Goal: Transaction & Acquisition: Purchase product/service

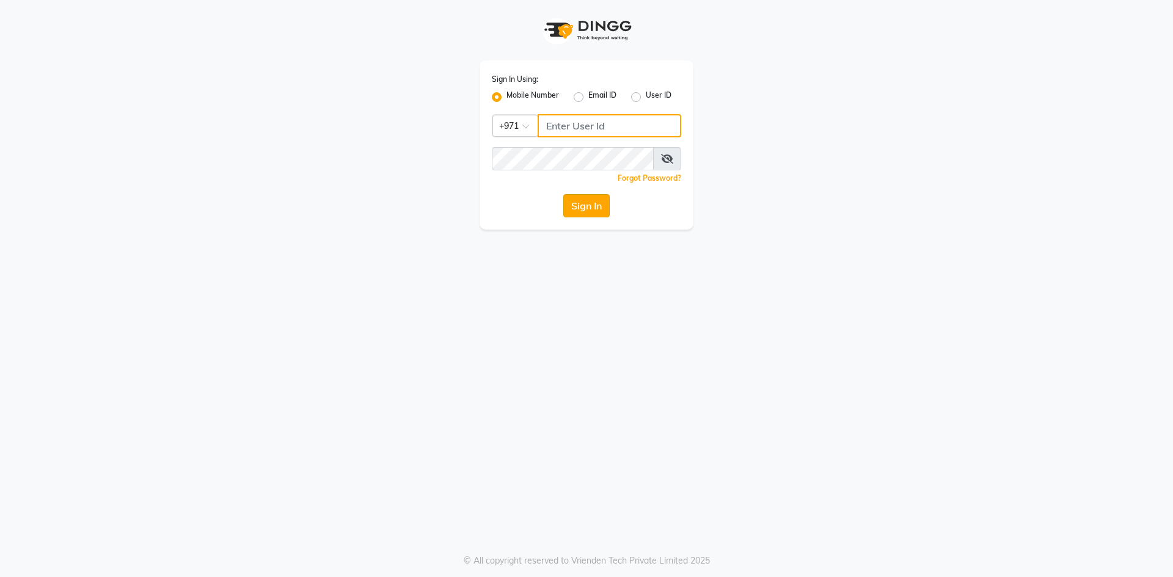
type input "527701267"
click at [568, 195] on button "Sign In" at bounding box center [586, 205] width 46 height 23
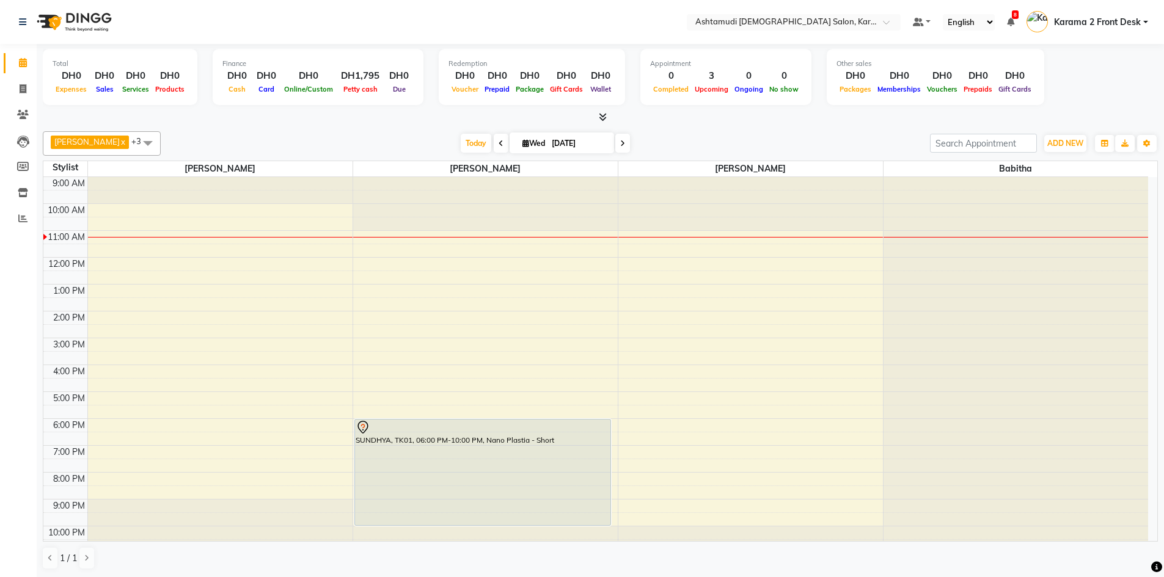
click at [139, 147] on span at bounding box center [148, 142] width 24 height 23
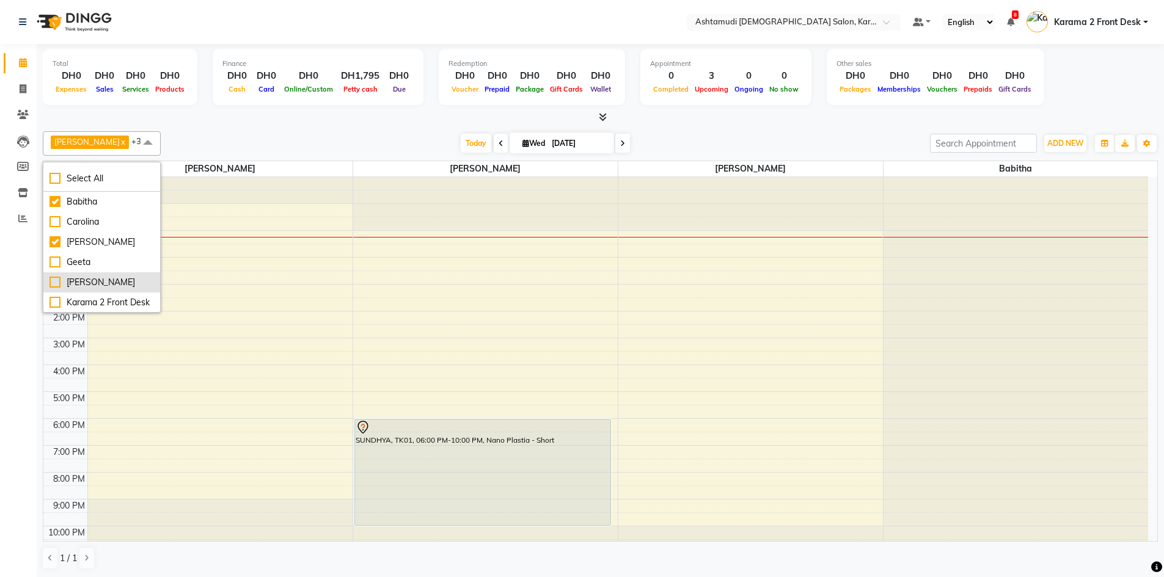
click at [69, 282] on div "[PERSON_NAME]" at bounding box center [101, 282] width 104 height 13
checkbox input "true"
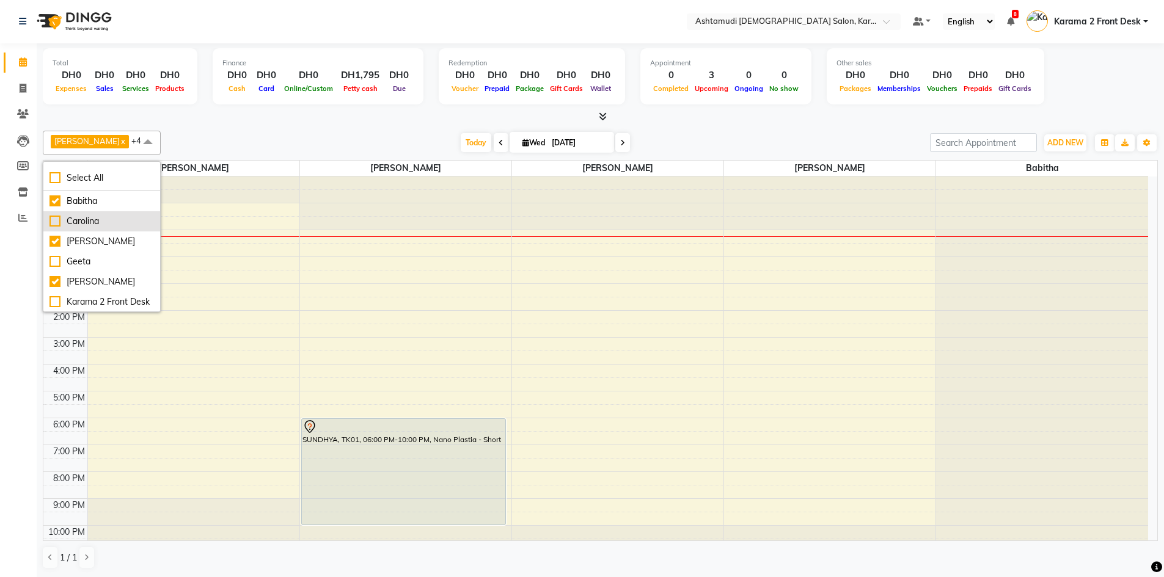
click at [100, 219] on div "Carolina" at bounding box center [101, 221] width 104 height 13
checkbox input "true"
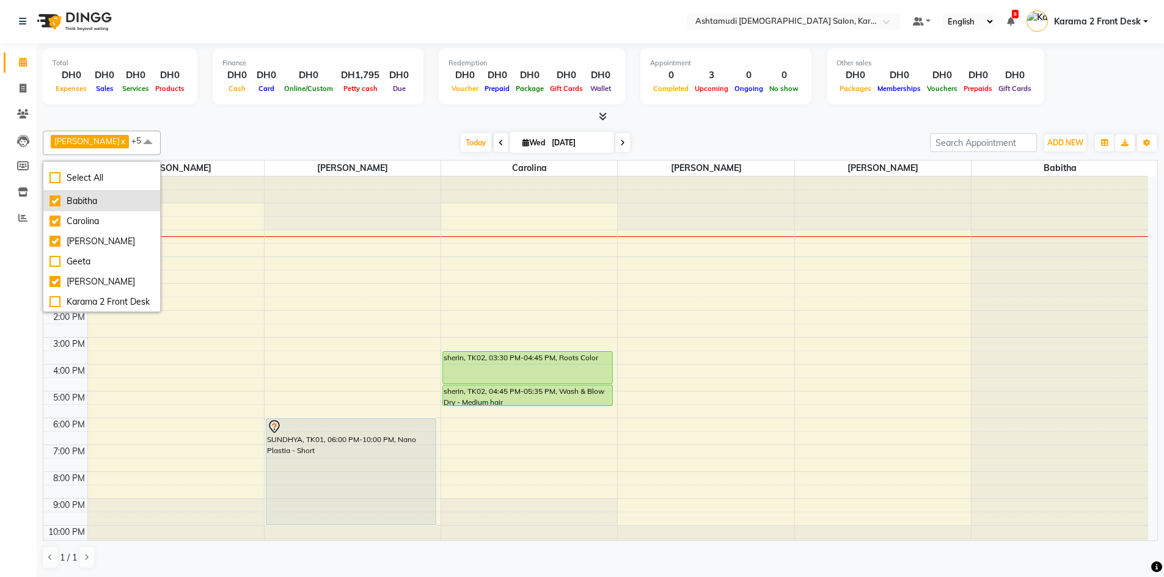
click at [91, 198] on div "Babitha" at bounding box center [101, 201] width 104 height 13
checkbox input "false"
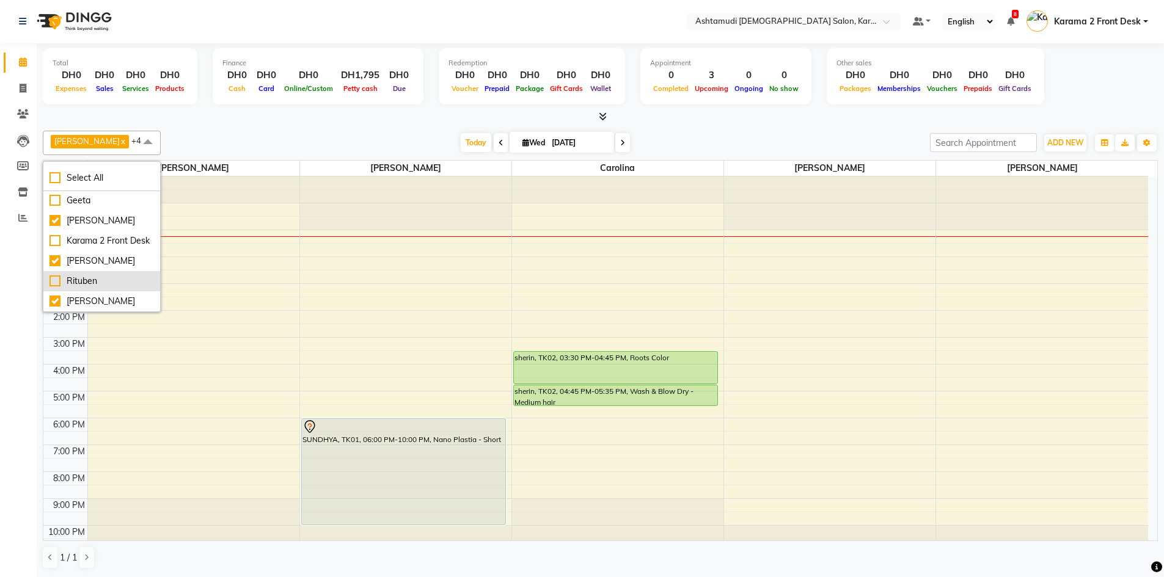
scroll to position [94, 0]
click at [357, 134] on div "[DATE] [DATE]" at bounding box center [545, 143] width 757 height 18
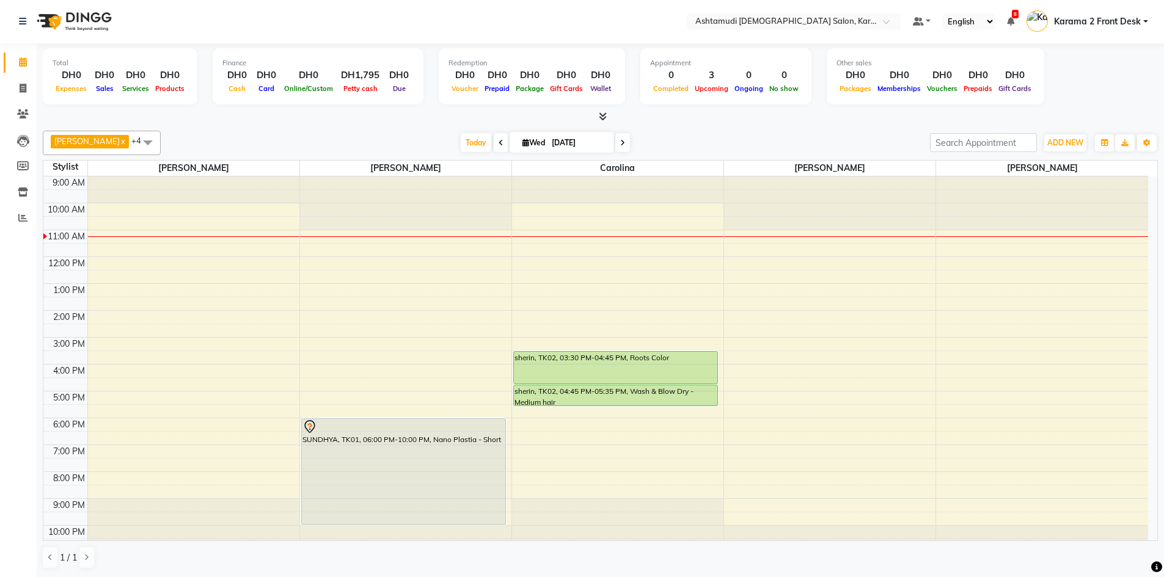
click at [571, 241] on div "9:00 AM 10:00 AM 11:00 AM 12:00 PM 1:00 PM 2:00 PM 3:00 PM 4:00 PM 5:00 PM 6:00…" at bounding box center [595, 365] width 1104 height 376
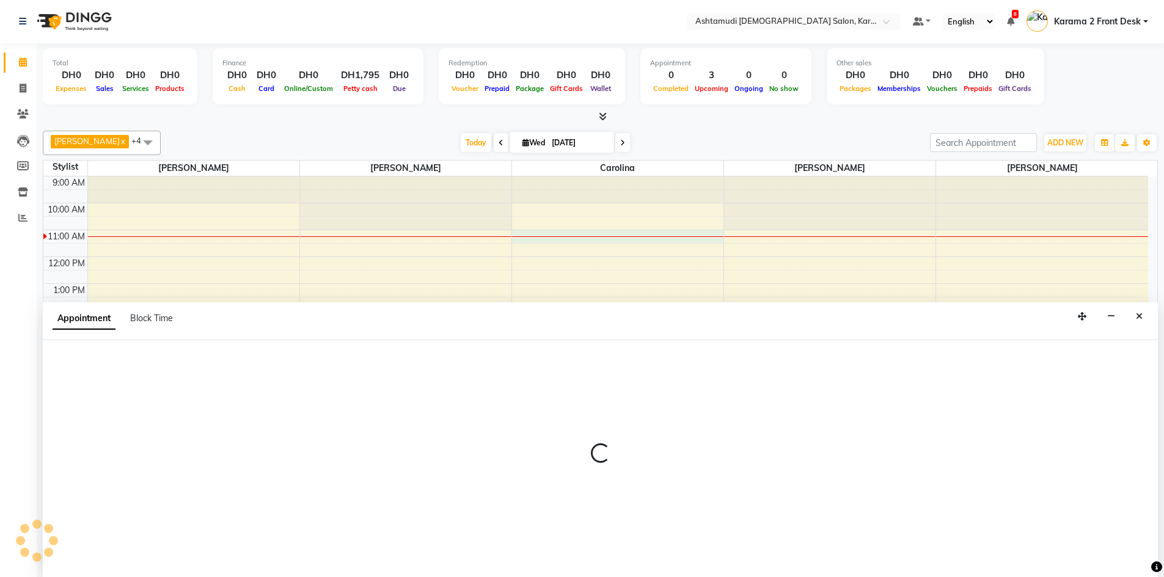
select select "69442"
select select "660"
select select "tentative"
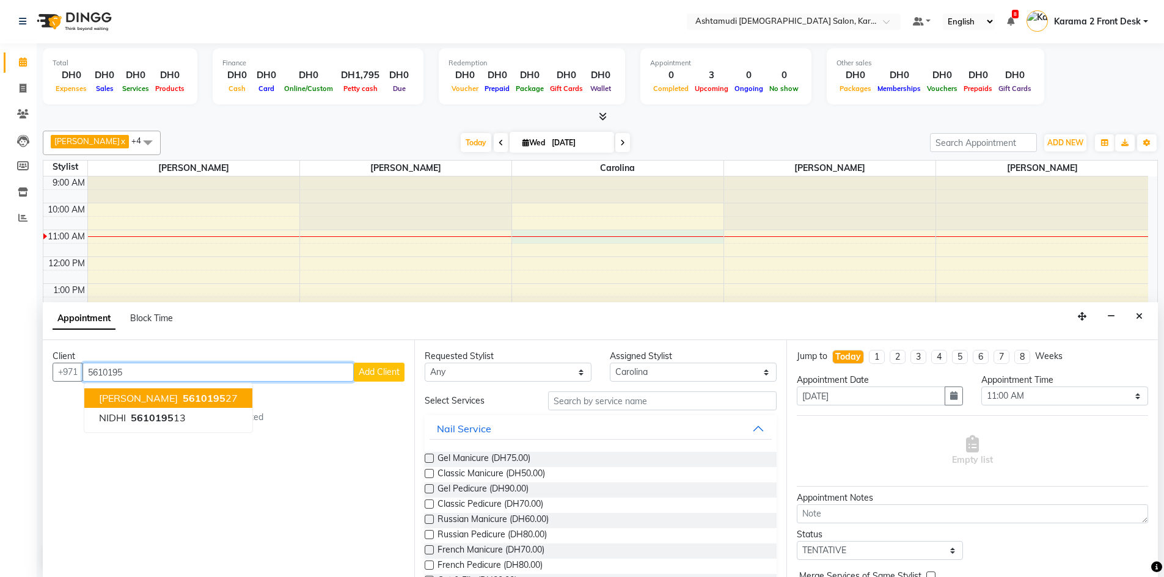
click at [183, 399] on span "5610195" at bounding box center [204, 398] width 43 height 12
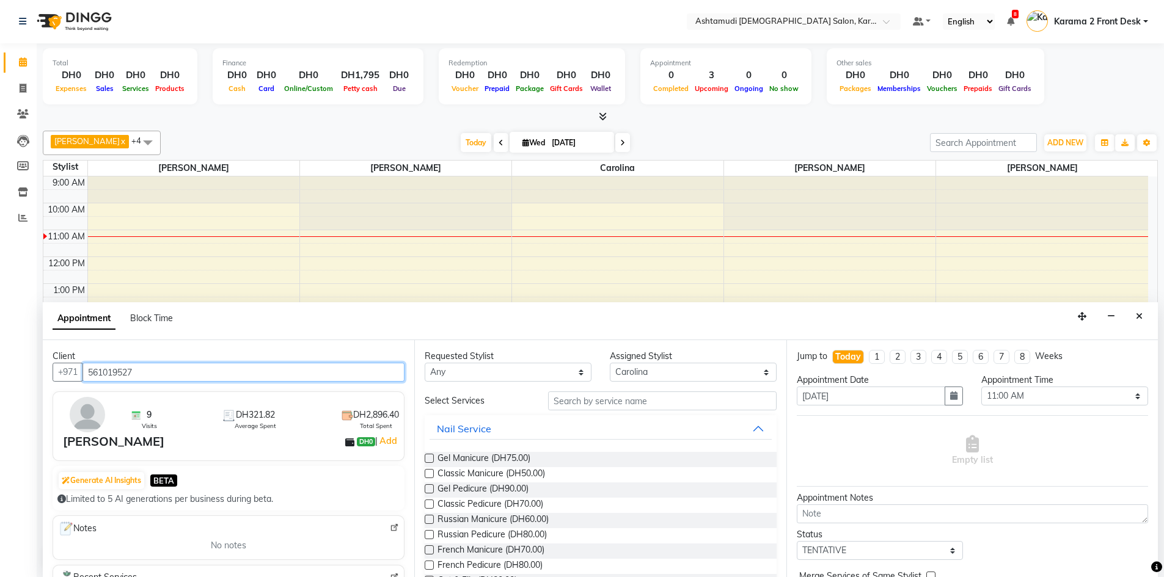
type input "561019527"
click at [607, 400] on input "text" at bounding box center [662, 400] width 228 height 19
click at [672, 372] on select "Select Babitha Carolina Farsana Begum Geeta Jyothi Krishna Karama 2 Front Desk …" at bounding box center [693, 372] width 167 height 19
click at [557, 398] on input "text" at bounding box center [662, 400] width 228 height 19
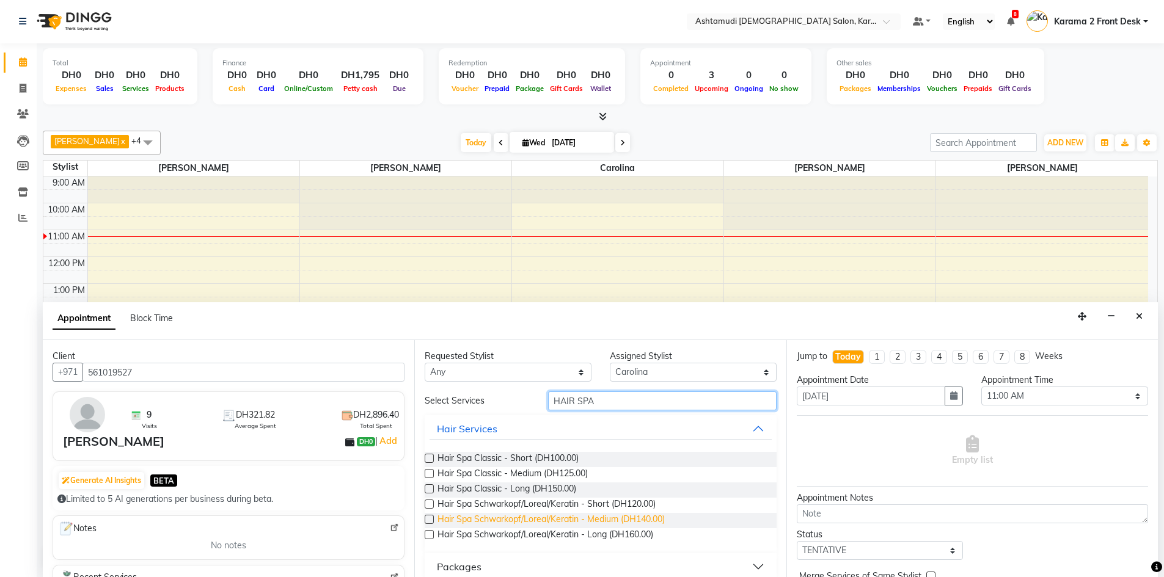
type input "HAIR SPA"
click at [617, 519] on span "Hair Spa Schwarkopf/Loreal/Keratin - Medium (DH140.00)" at bounding box center [550, 520] width 227 height 15
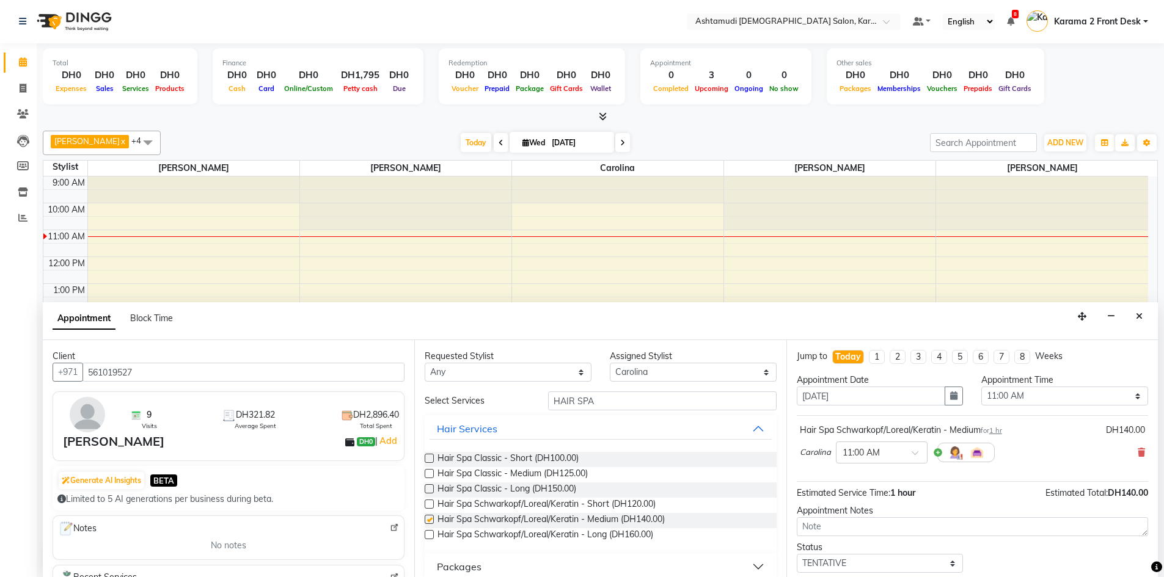
checkbox input "false"
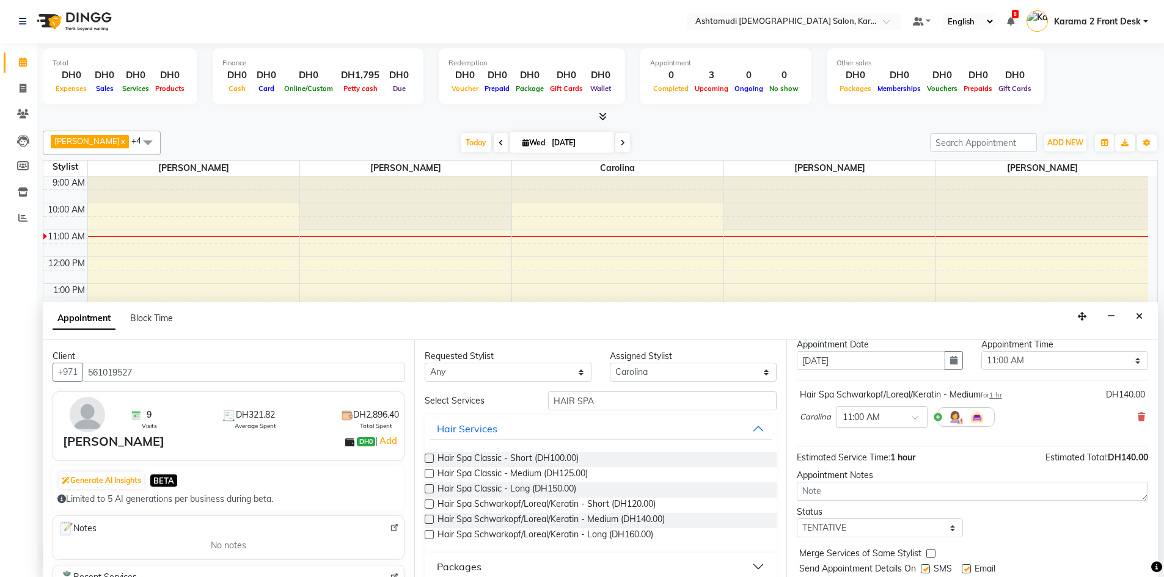
scroll to position [73, 0]
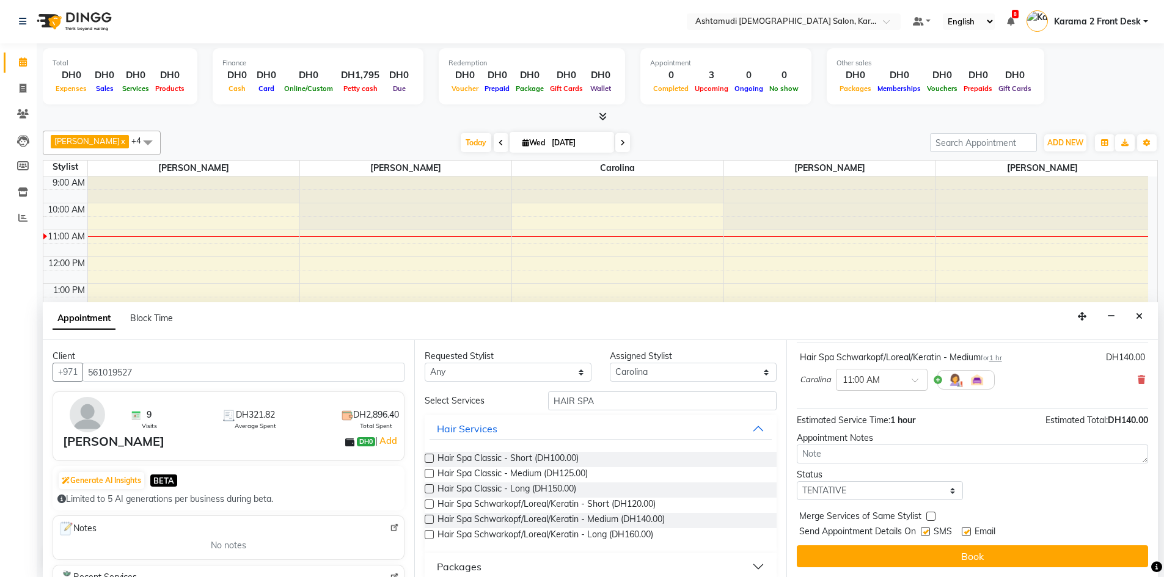
click at [865, 547] on button "Book" at bounding box center [971, 556] width 351 height 22
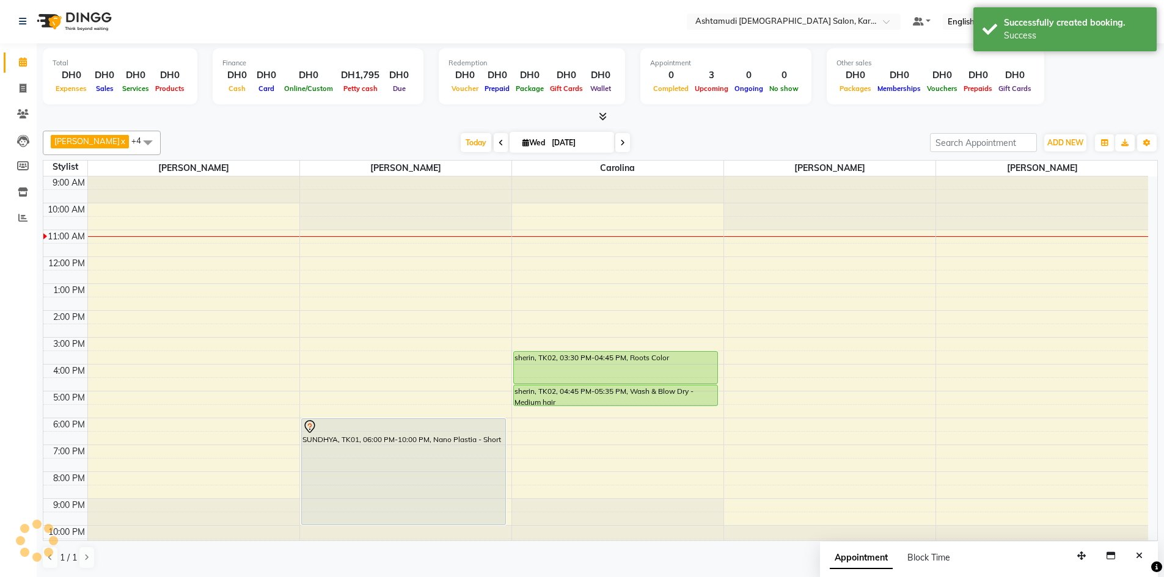
scroll to position [0, 0]
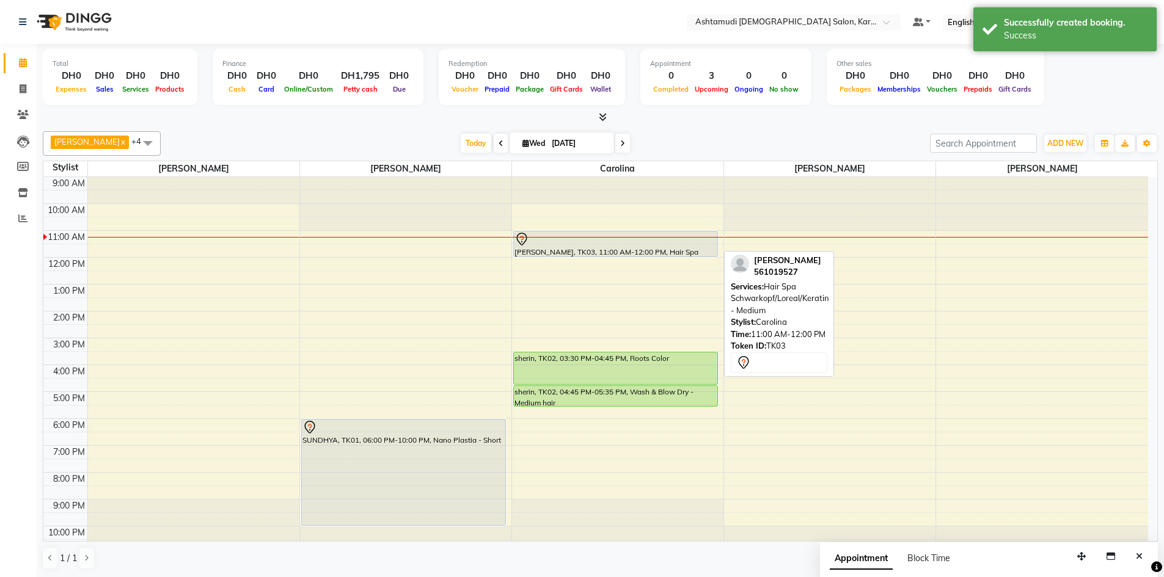
click at [634, 252] on div "[PERSON_NAME], TK03, 11:00 AM-12:00 PM, Hair Spa Schwarkopf/Loreal/Keratin - Me…" at bounding box center [616, 243] width 204 height 25
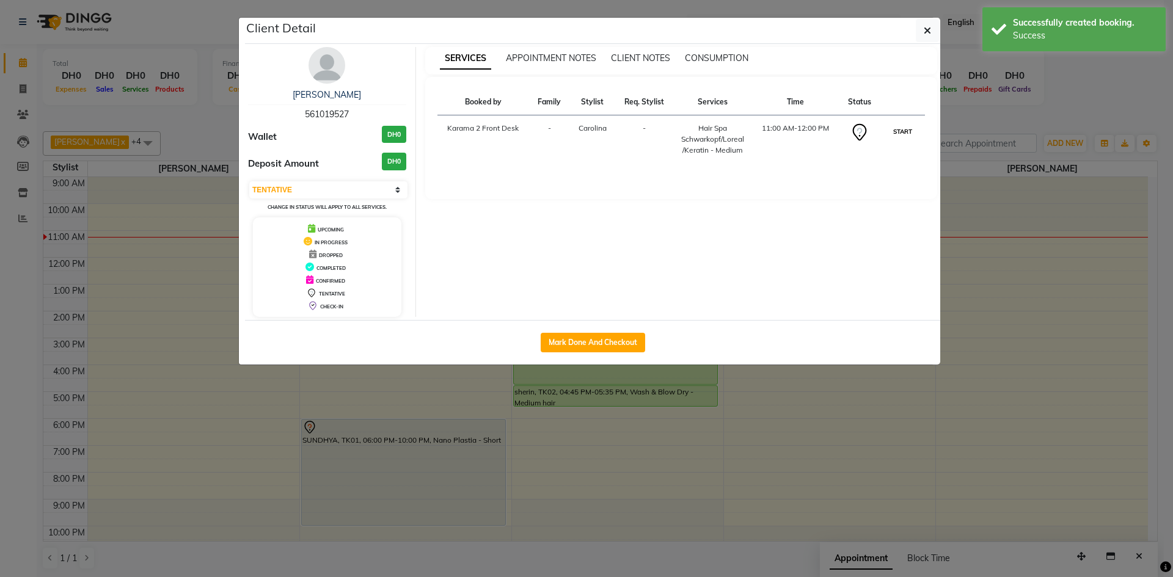
click at [902, 128] on button "START" at bounding box center [902, 131] width 25 height 15
select select "1"
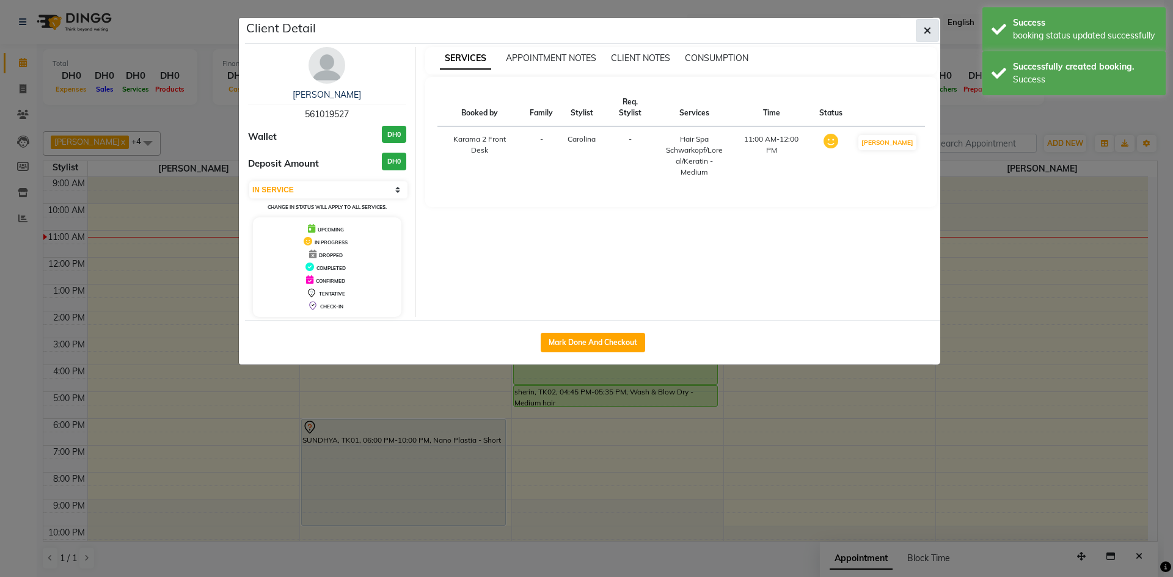
click at [927, 29] on icon "button" at bounding box center [926, 31] width 7 height 10
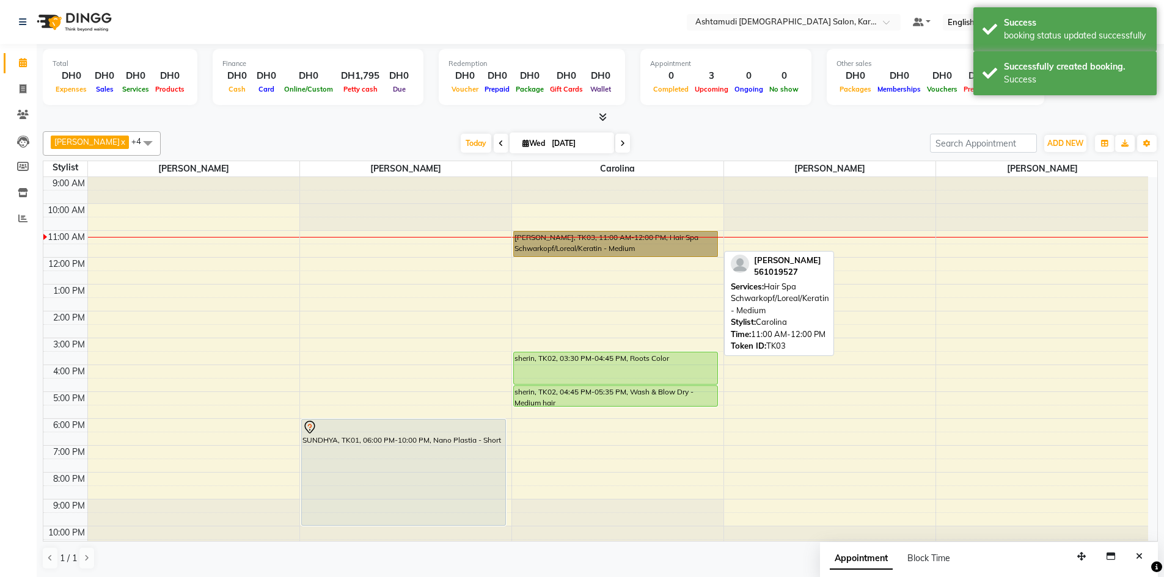
drag, startPoint x: 642, startPoint y: 233, endPoint x: 637, endPoint y: 243, distance: 11.5
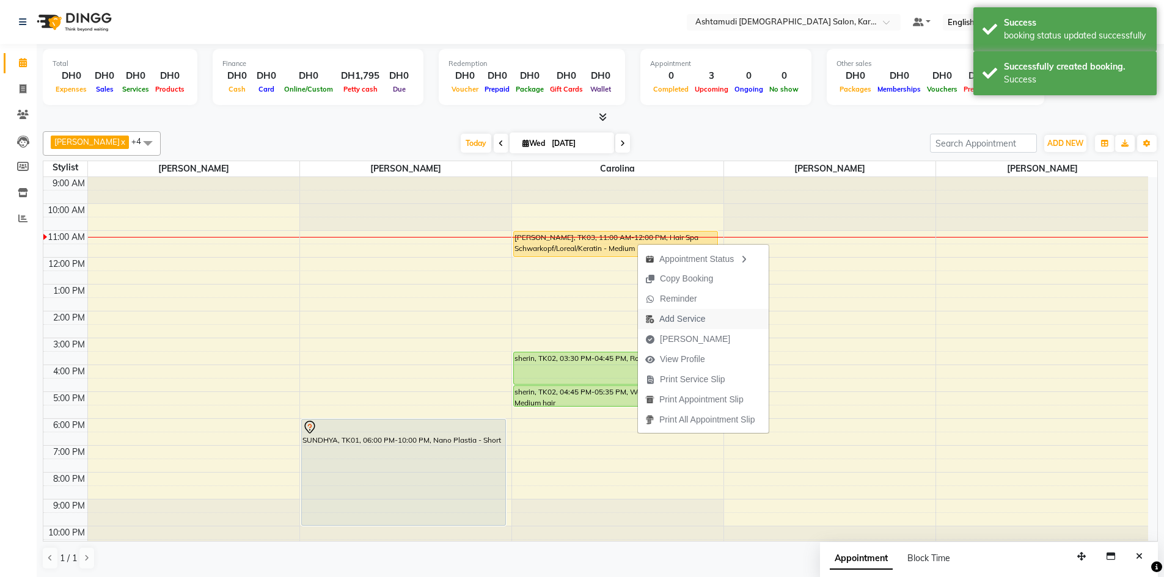
click at [675, 321] on span "Add Service" at bounding box center [682, 319] width 46 height 13
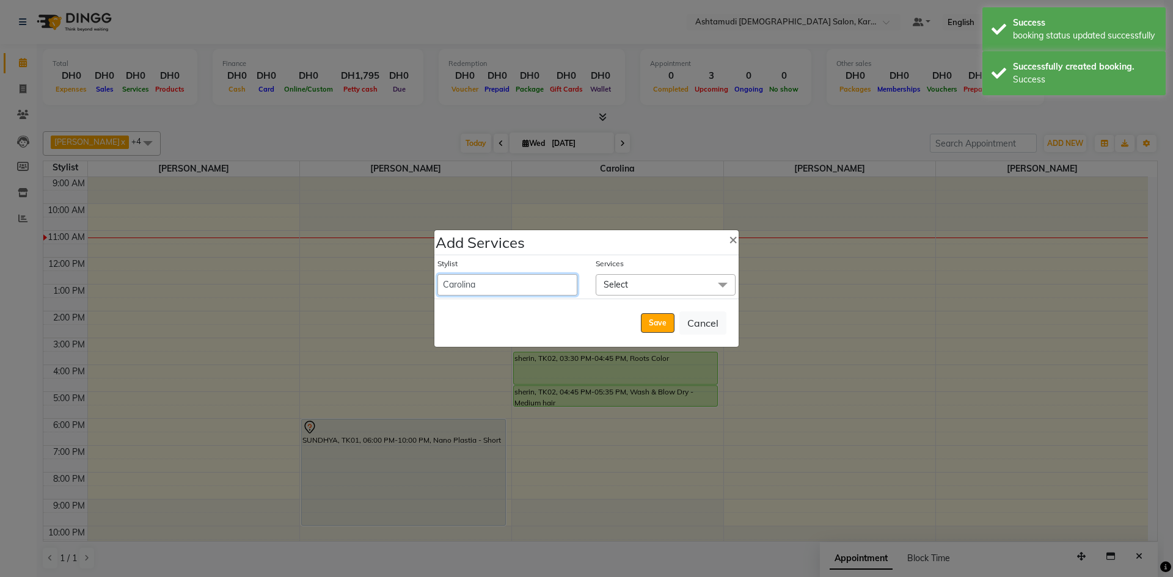
click at [524, 290] on select "Babitha Carolina Farsana Begum Geeta Jyothi Krishna Karama 2 Front Desk Linda R…" at bounding box center [507, 284] width 140 height 21
select select "64957"
click at [437, 274] on select "Babitha Carolina Farsana Begum Geeta Jyothi Krishna Karama 2 Front Desk Linda R…" at bounding box center [507, 284] width 140 height 21
select select "720"
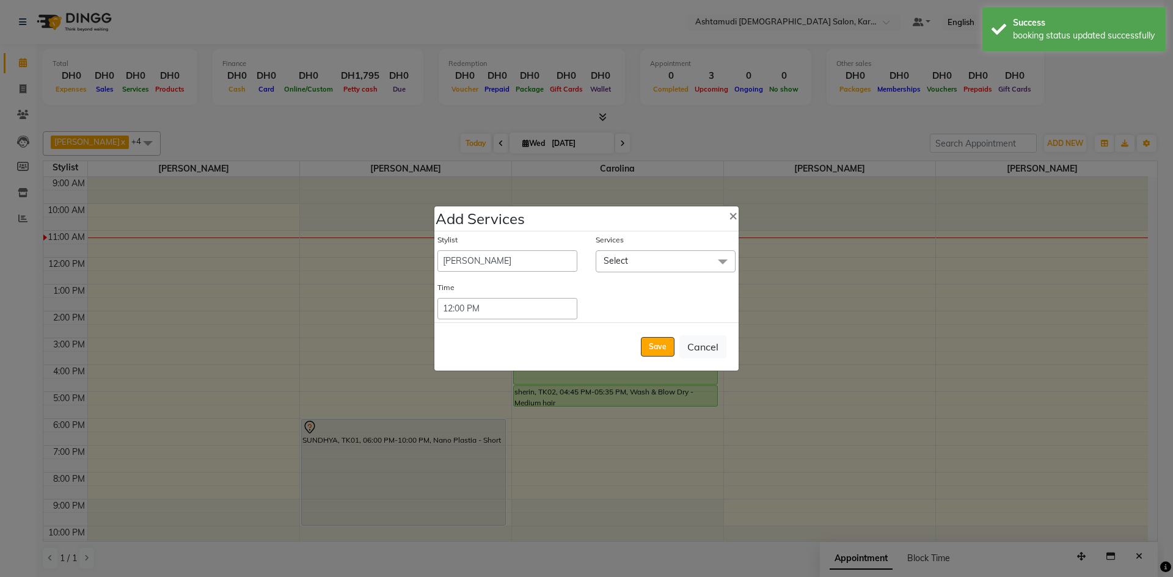
drag, startPoint x: 631, startPoint y: 258, endPoint x: 657, endPoint y: 274, distance: 29.9
click at [657, 274] on div "Stylist Babitha Carolina Farsana Begum Geeta Jyothi Krishna Karama 2 Front Desk…" at bounding box center [586, 276] width 304 height 90
click at [662, 258] on span "Select" at bounding box center [665, 260] width 140 height 21
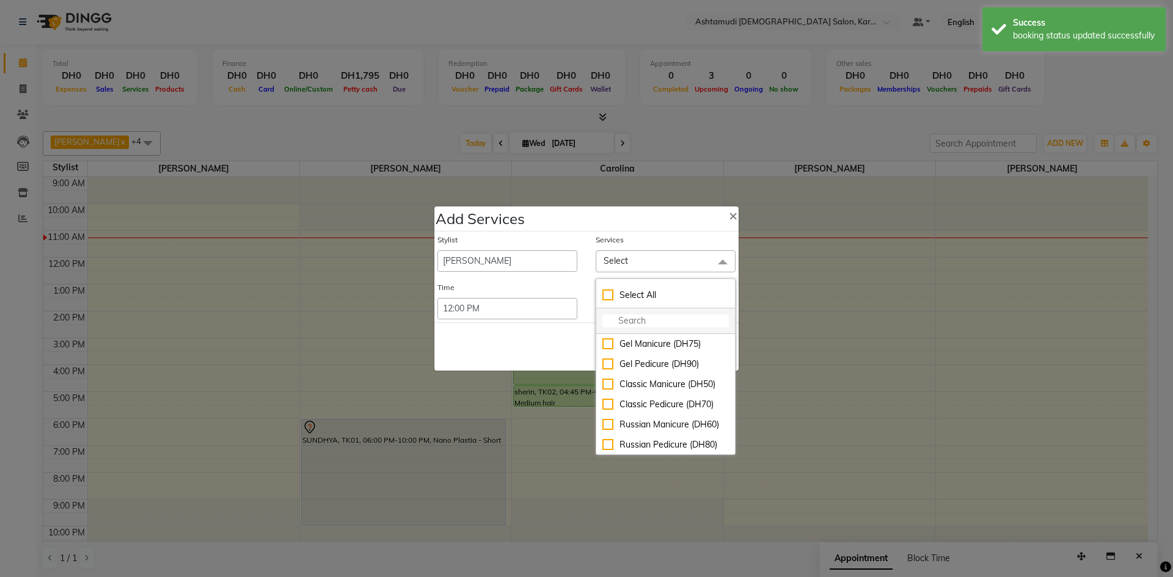
click at [646, 321] on input "multiselect-search" at bounding box center [665, 321] width 126 height 13
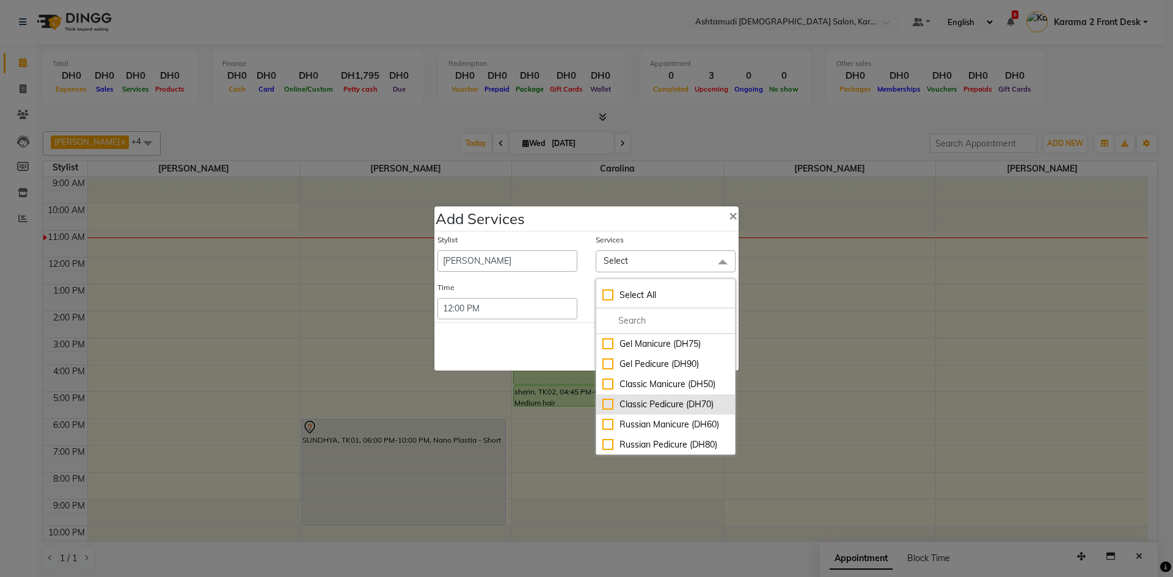
click at [617, 406] on div "Classic Pedicure (DH70)" at bounding box center [665, 404] width 126 height 13
checkbox input "true"
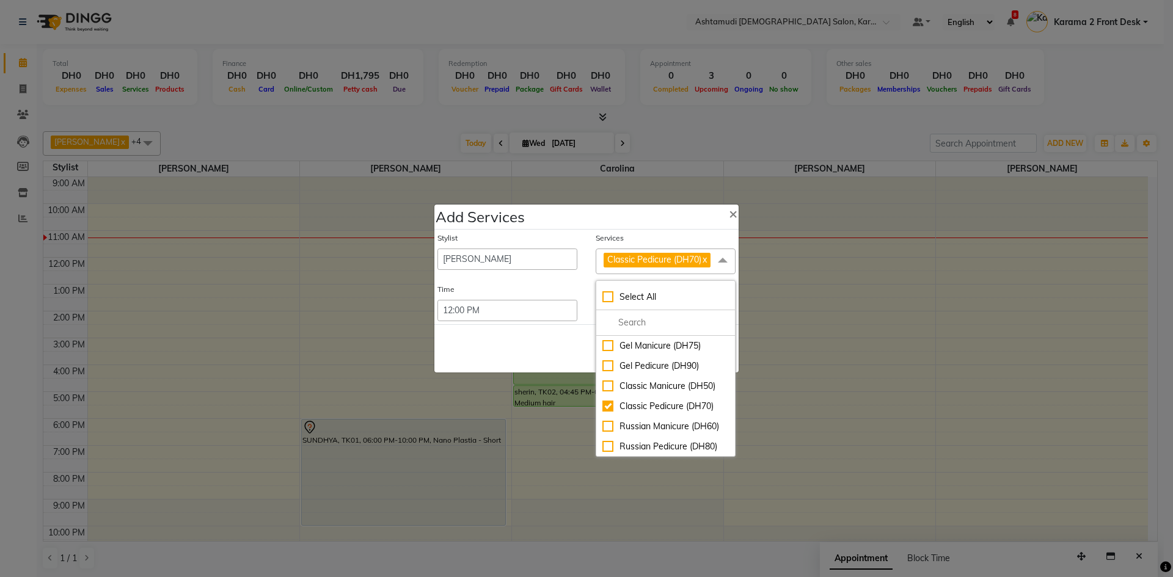
click at [541, 348] on div "Save Cancel" at bounding box center [586, 348] width 304 height 48
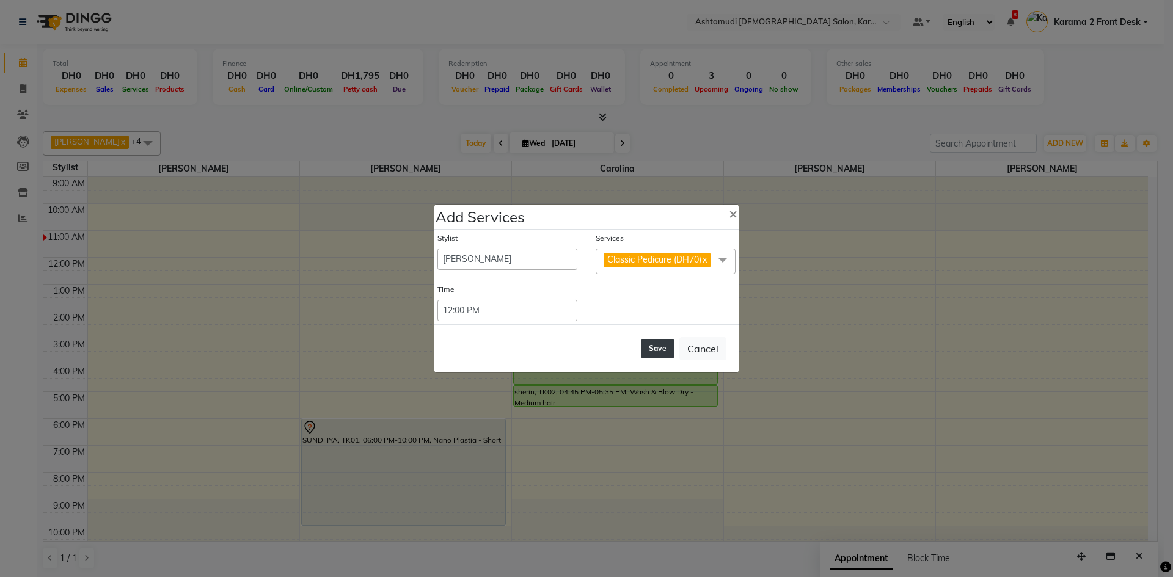
click at [652, 348] on button "Save" at bounding box center [658, 349] width 34 height 20
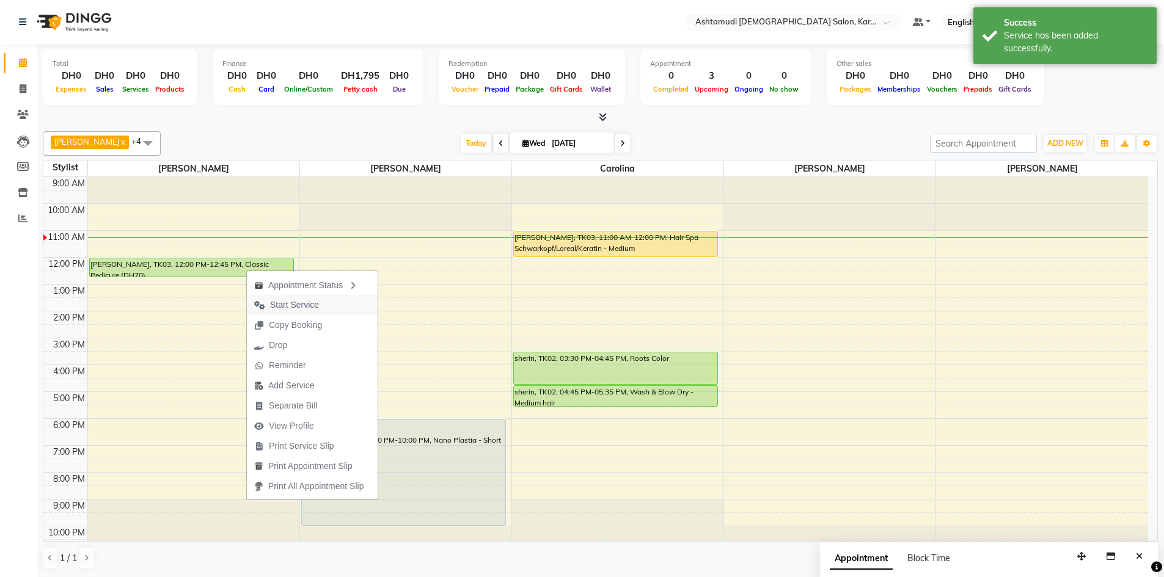
click at [268, 308] on span "Start Service" at bounding box center [286, 305] width 79 height 20
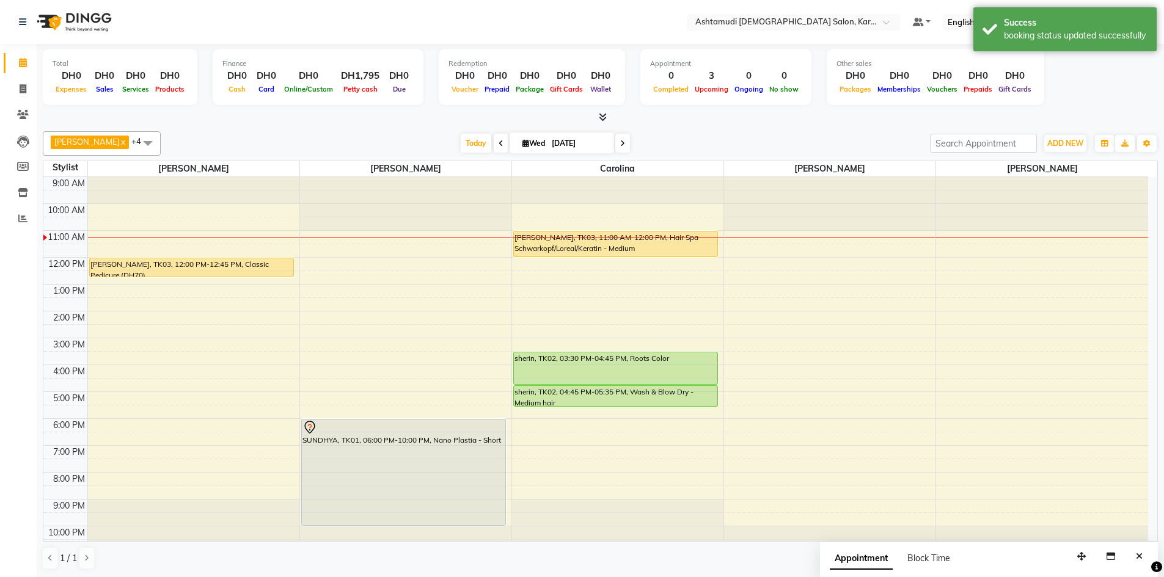
drag, startPoint x: 274, startPoint y: 92, endPoint x: 275, endPoint y: 115, distance: 22.6
click at [277, 105] on div "Total DH0 Expenses DH0 Sales DH0 Services DH0 Products Finance DH0 Cash DH0 Car…" at bounding box center [600, 79] width 1115 height 60
click at [322, 133] on div "Suganya Devi x Linda x Farsana Begum x Jyothi Krishna x Carolina x +4 Select Al…" at bounding box center [600, 143] width 1115 height 24
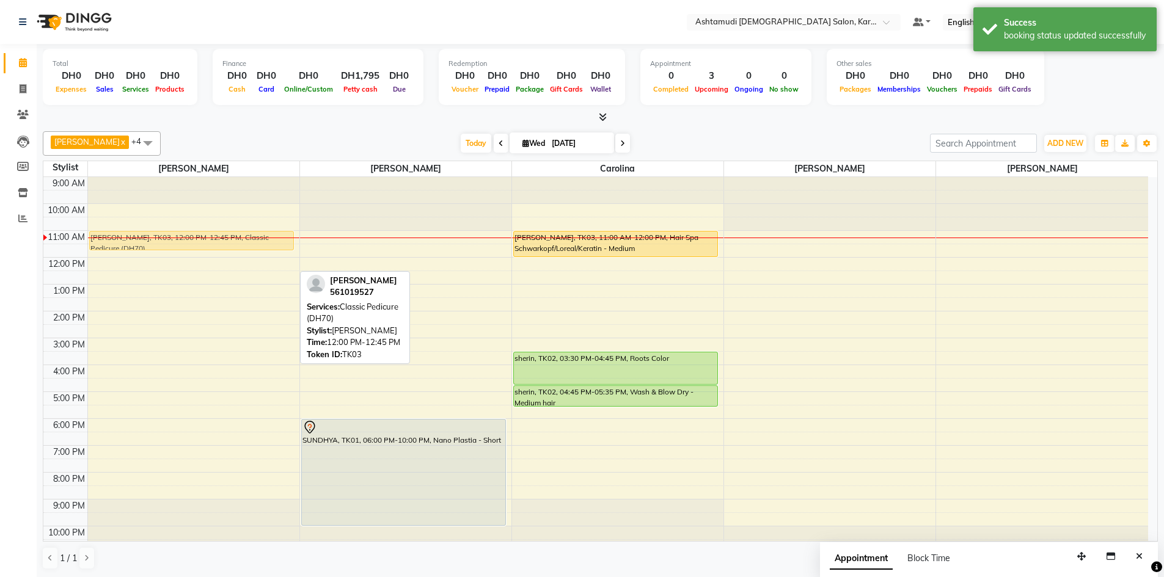
drag, startPoint x: 196, startPoint y: 263, endPoint x: 210, endPoint y: 240, distance: 26.6
click at [210, 240] on div "anjili, TK03, 12:00 PM-12:45 PM, Classic Pedicure (DH70) anjili, TK03, 12:00 PM…" at bounding box center [193, 365] width 211 height 376
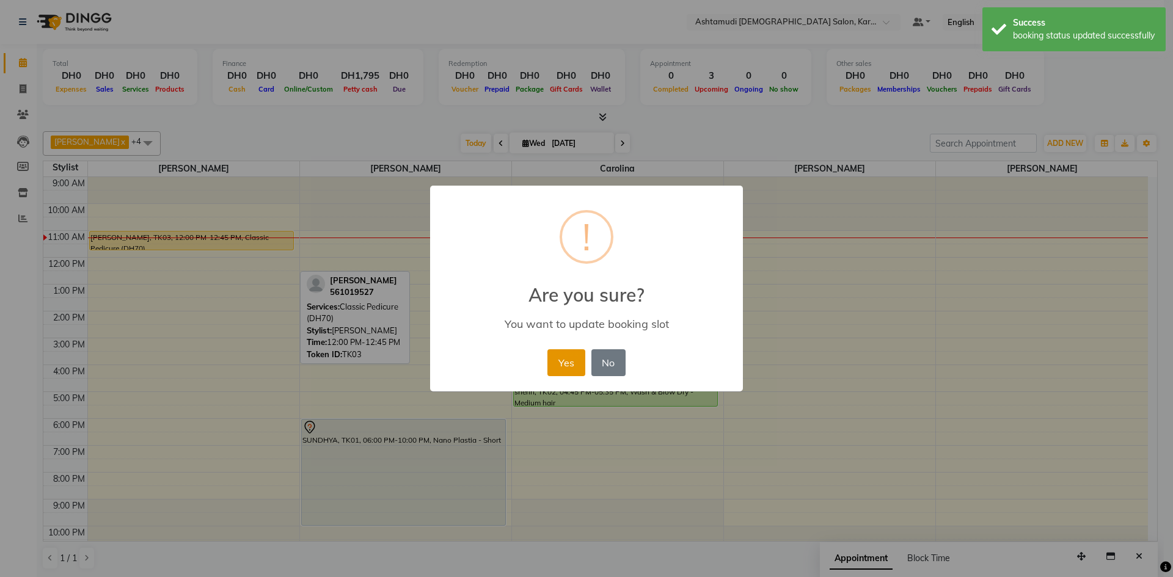
click at [559, 365] on button "Yes" at bounding box center [565, 362] width 37 height 27
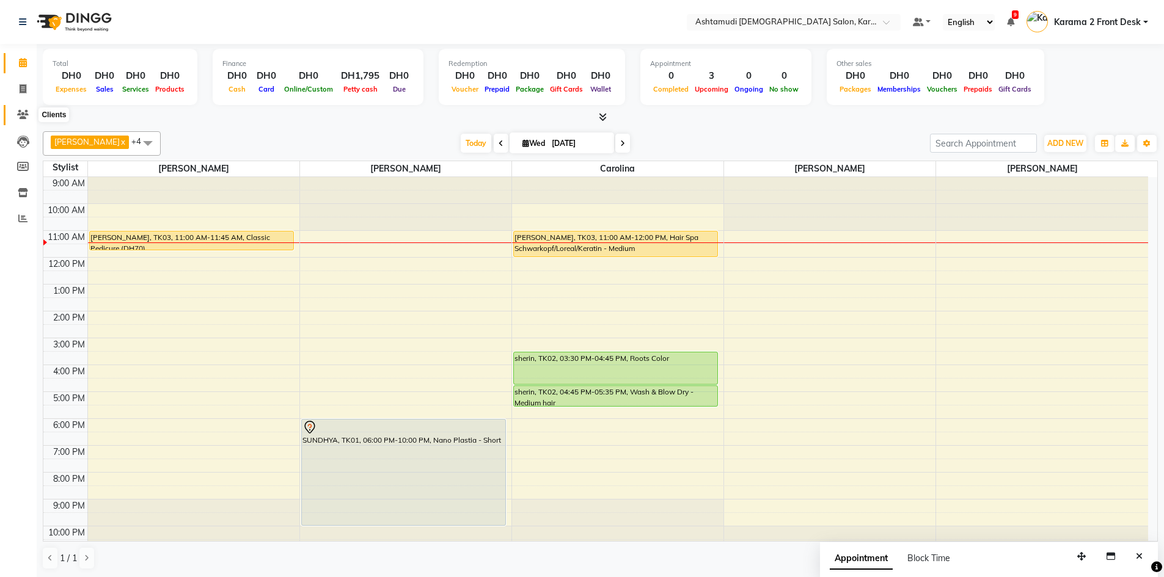
click at [21, 112] on icon at bounding box center [23, 114] width 12 height 9
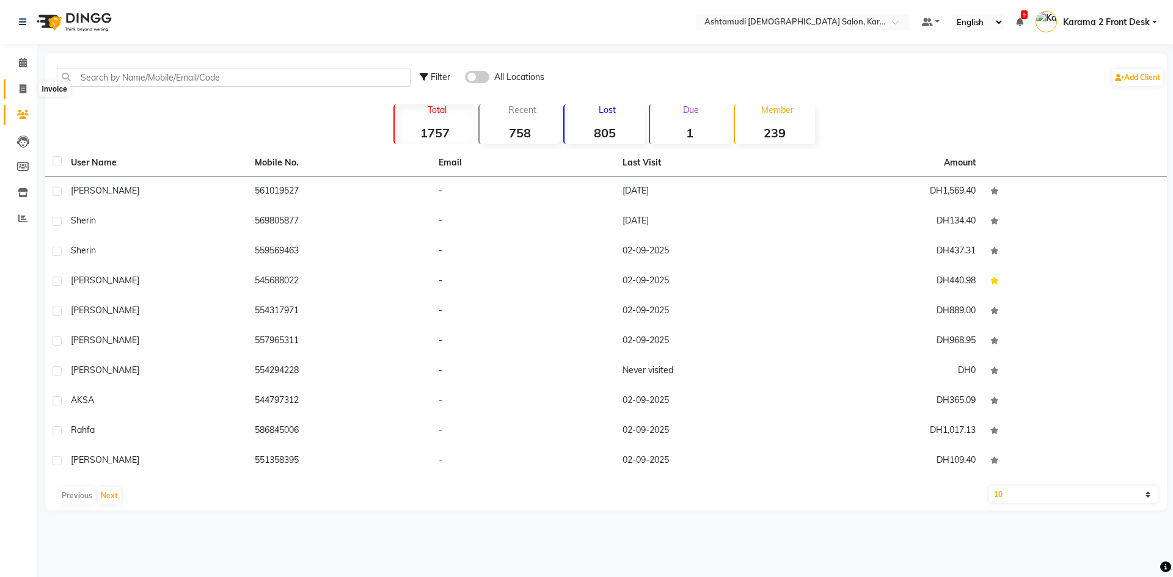
click at [22, 87] on icon at bounding box center [23, 88] width 7 height 9
select select "7424"
select select "service"
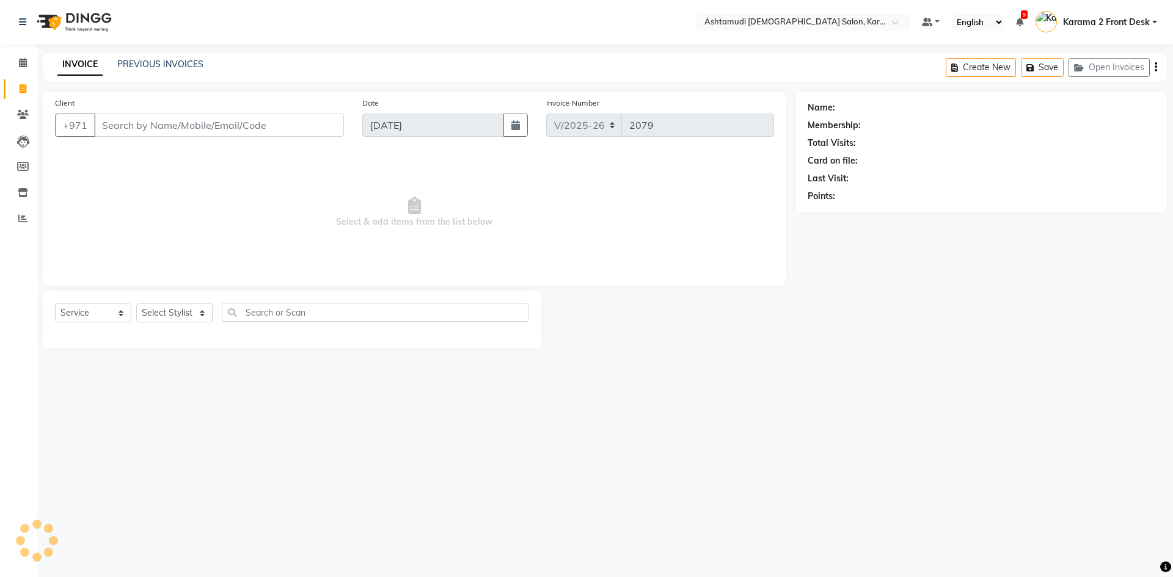
click at [181, 111] on div "Client +971" at bounding box center [199, 122] width 307 height 50
click at [177, 125] on input "Client" at bounding box center [219, 125] width 250 height 23
click at [151, 299] on div "Select Service Product Membership Package Voucher Prepaid Gift Card Select Styl…" at bounding box center [292, 320] width 498 height 58
click at [153, 312] on select "Select Stylist Babitha Carolina [PERSON_NAME] [PERSON_NAME] 2 Front Desk [PERSO…" at bounding box center [174, 313] width 76 height 19
select select "81973"
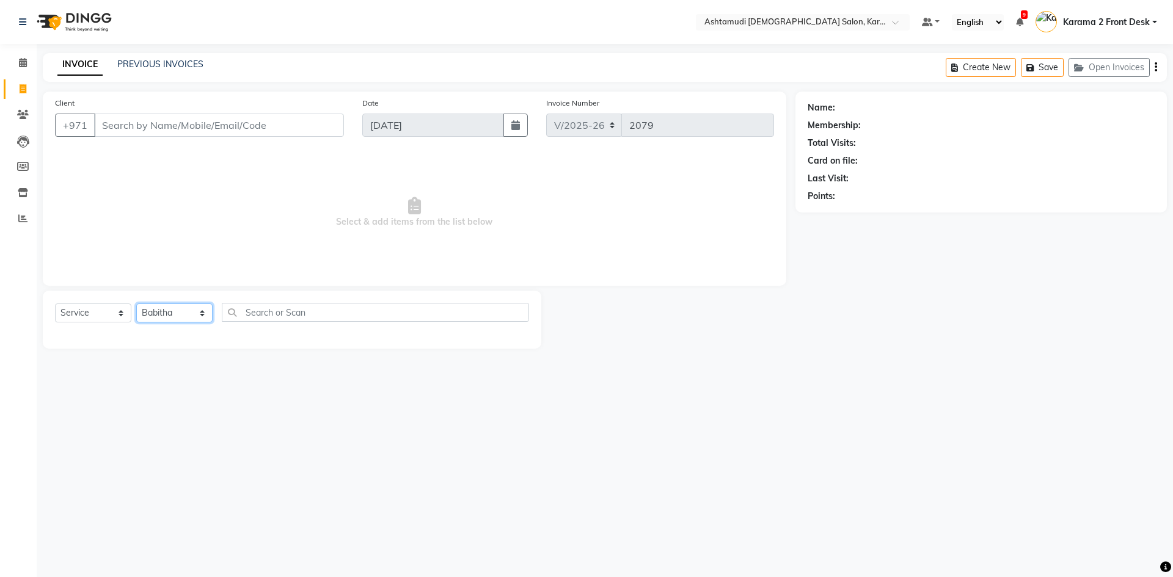
click at [136, 304] on select "Select Stylist Babitha Carolina [PERSON_NAME] [PERSON_NAME] 2 Front Desk [PERSO…" at bounding box center [174, 313] width 76 height 19
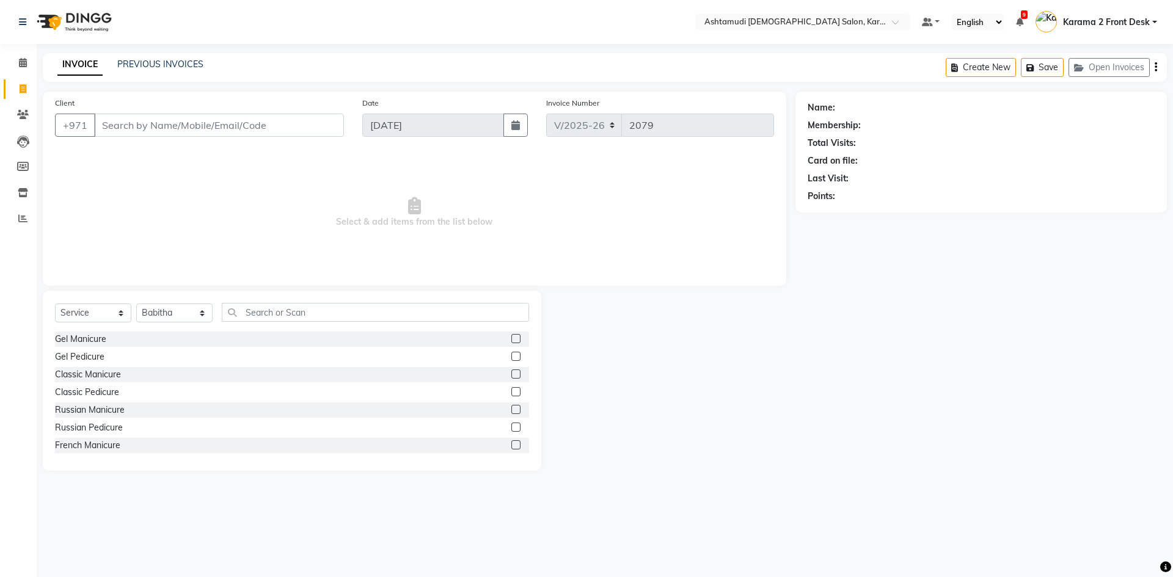
click at [301, 300] on div "Select Service Product Membership Package Voucher Prepaid Gift Card Select Styl…" at bounding box center [292, 381] width 498 height 180
click at [282, 319] on input "text" at bounding box center [375, 312] width 307 height 19
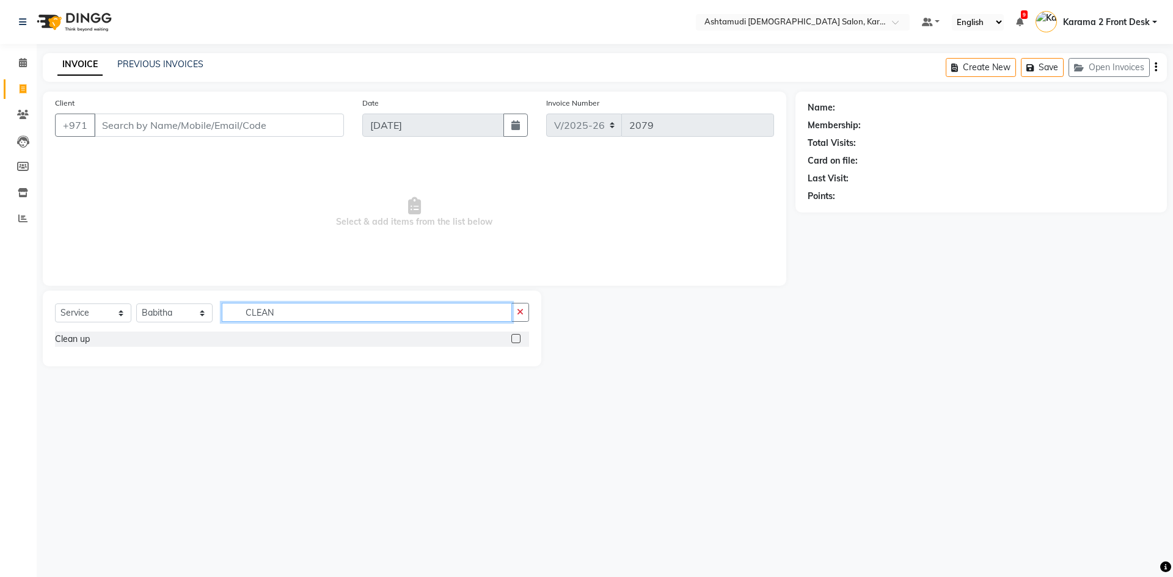
type input "CLEAN"
click at [517, 342] on label at bounding box center [515, 338] width 9 height 9
click at [517, 342] on input "checkbox" at bounding box center [515, 339] width 8 height 8
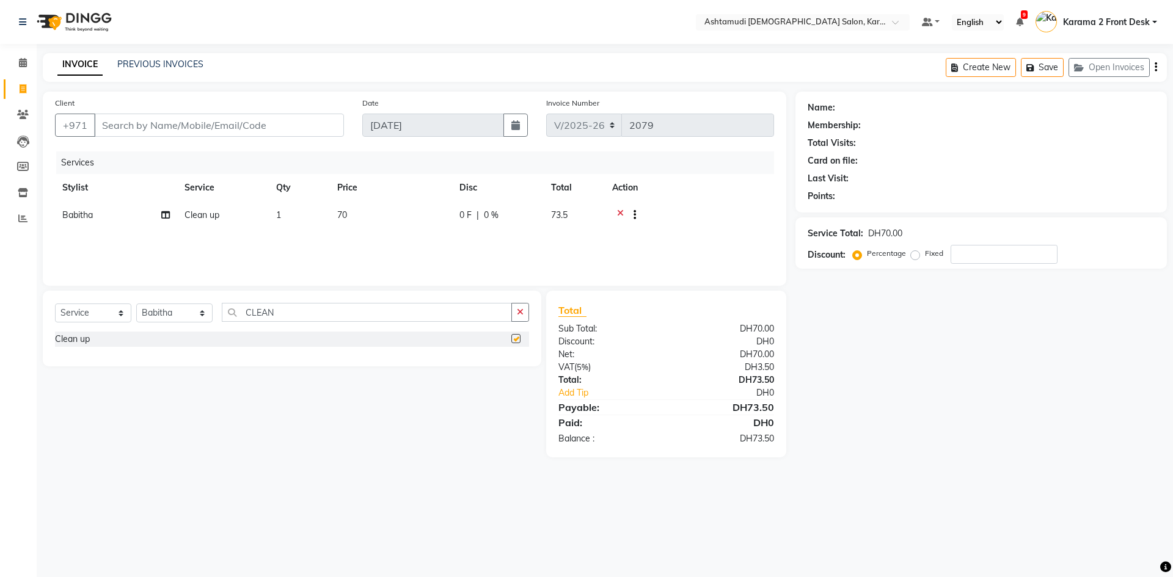
checkbox input "false"
click at [366, 317] on input "CLEAN" at bounding box center [367, 312] width 290 height 19
type input "C"
click at [511, 373] on label at bounding box center [515, 374] width 9 height 9
click at [511, 373] on input "checkbox" at bounding box center [515, 375] width 8 height 8
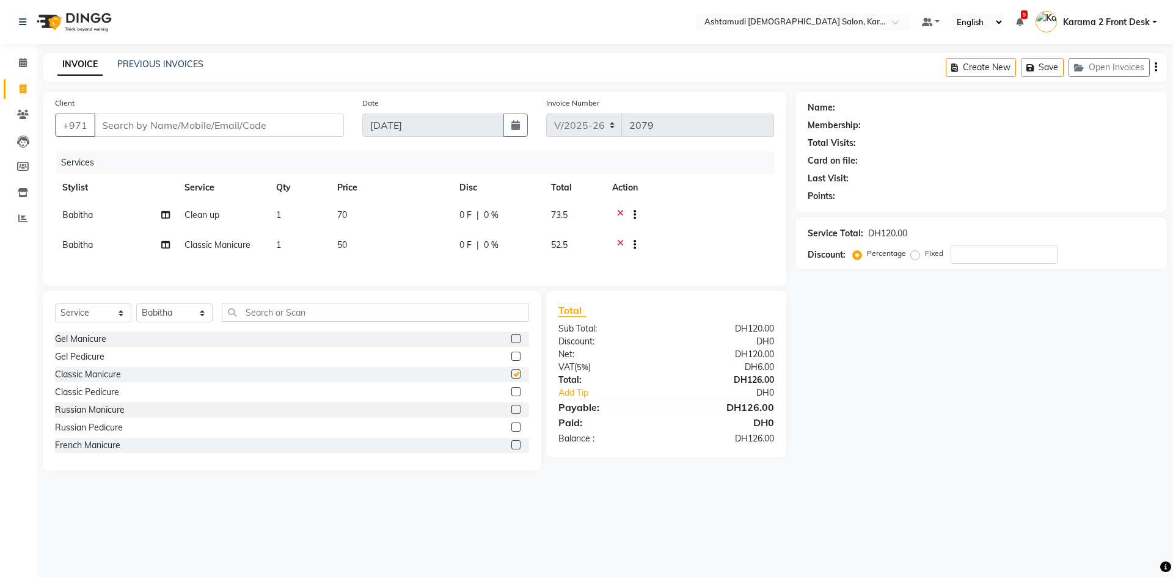
checkbox input "false"
click at [511, 396] on label at bounding box center [515, 391] width 9 height 9
click at [511, 396] on input "checkbox" at bounding box center [515, 392] width 8 height 8
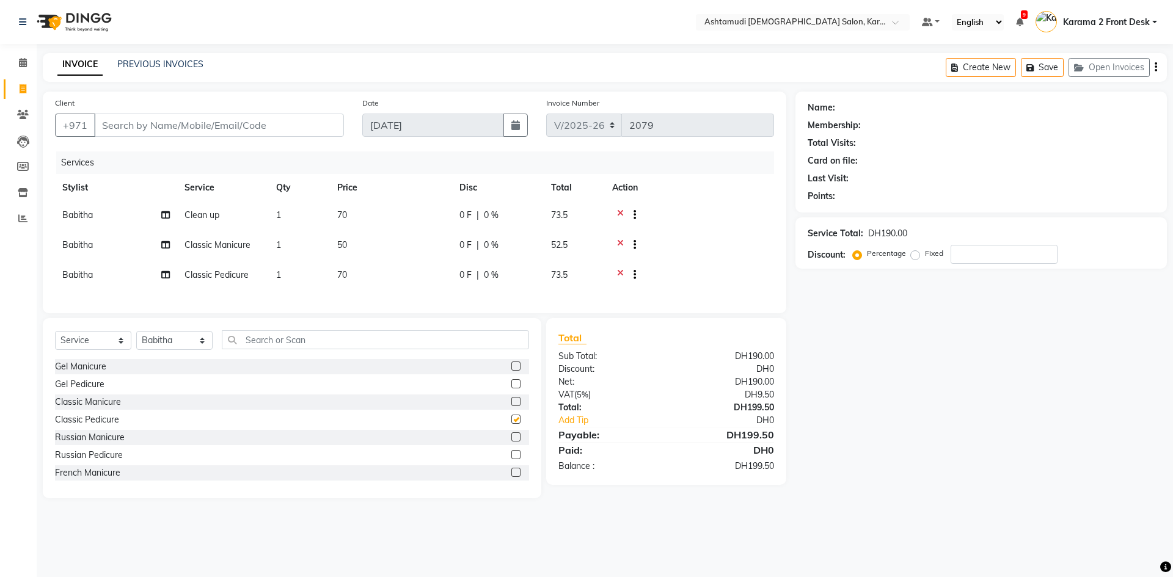
checkbox input "false"
drag, startPoint x: 981, startPoint y: 239, endPoint x: 981, endPoint y: 269, distance: 29.9
click at [981, 269] on div "Name: Membership: Total Visits: Card on file: Last Visit: Points: Service Total…" at bounding box center [985, 295] width 381 height 407
click at [983, 255] on input "number" at bounding box center [1003, 254] width 107 height 19
type input "15"
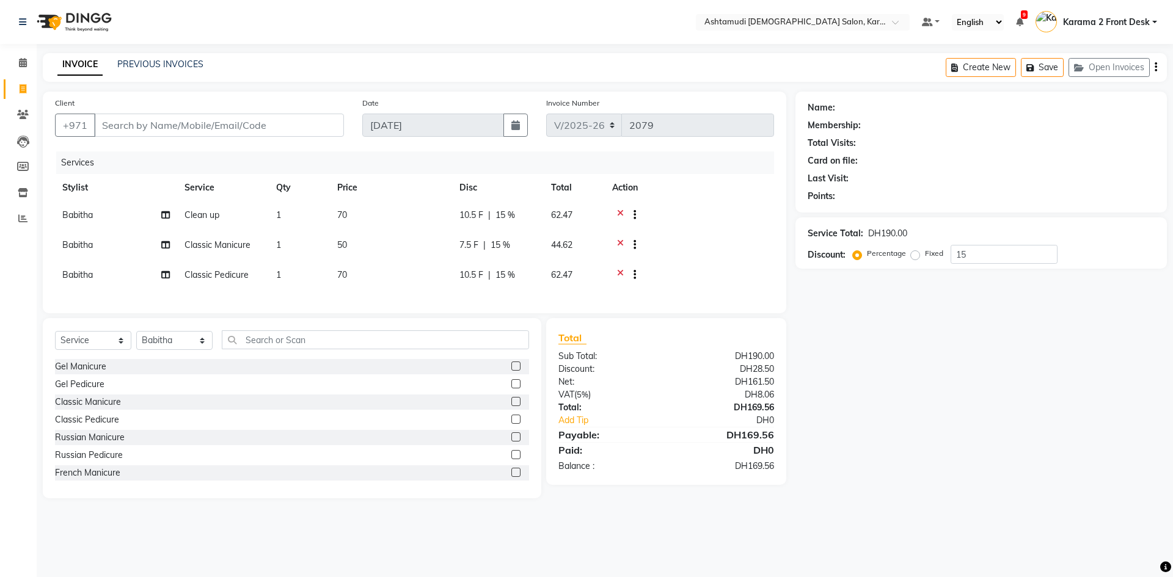
click at [953, 324] on div "Name: Membership: Total Visits: Card on file: Last Visit: Points: Service Total…" at bounding box center [985, 295] width 381 height 407
click at [28, 68] on span at bounding box center [22, 63] width 21 height 14
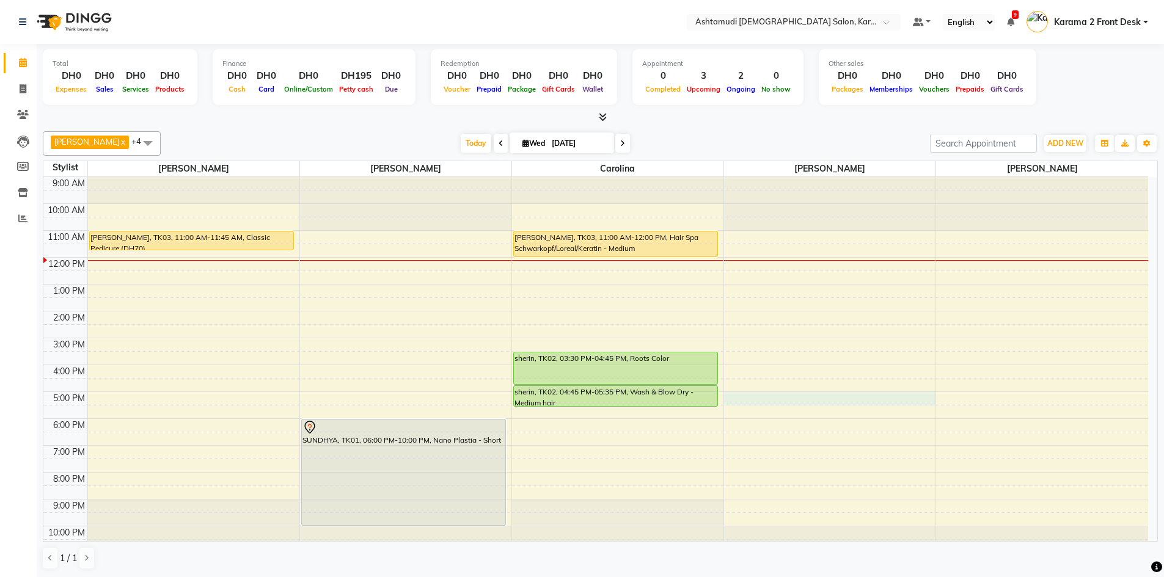
click at [782, 397] on div "9:00 AM 10:00 AM 11:00 AM 12:00 PM 1:00 PM 2:00 PM 3:00 PM 4:00 PM 5:00 PM 6:00…" at bounding box center [595, 365] width 1104 height 376
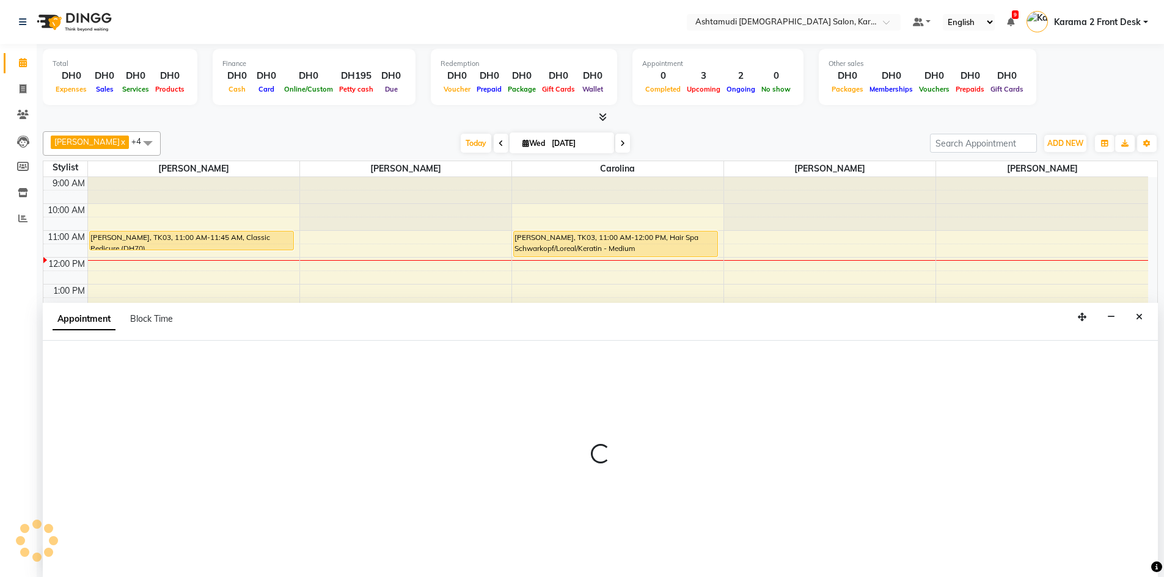
scroll to position [1, 0]
select select "77371"
select select "tentative"
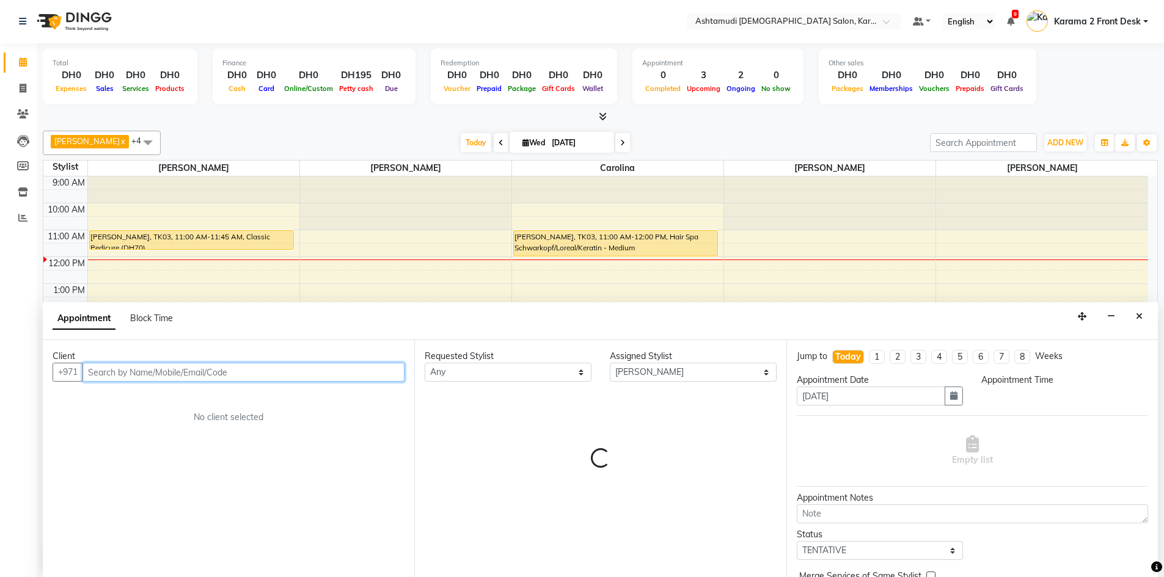
select select "1020"
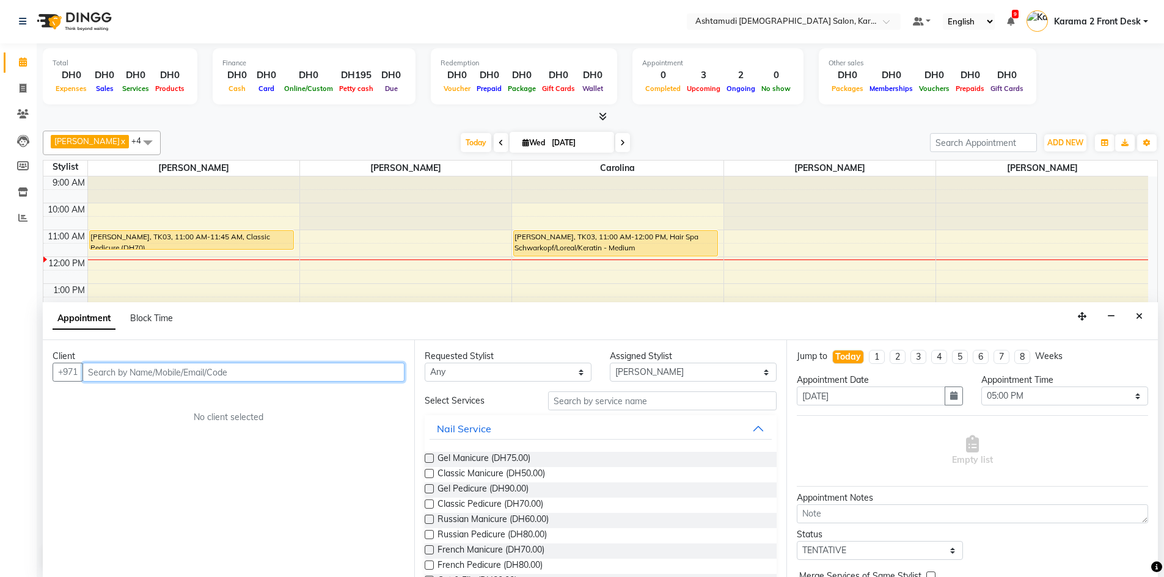
click at [200, 377] on input "text" at bounding box center [243, 372] width 322 height 19
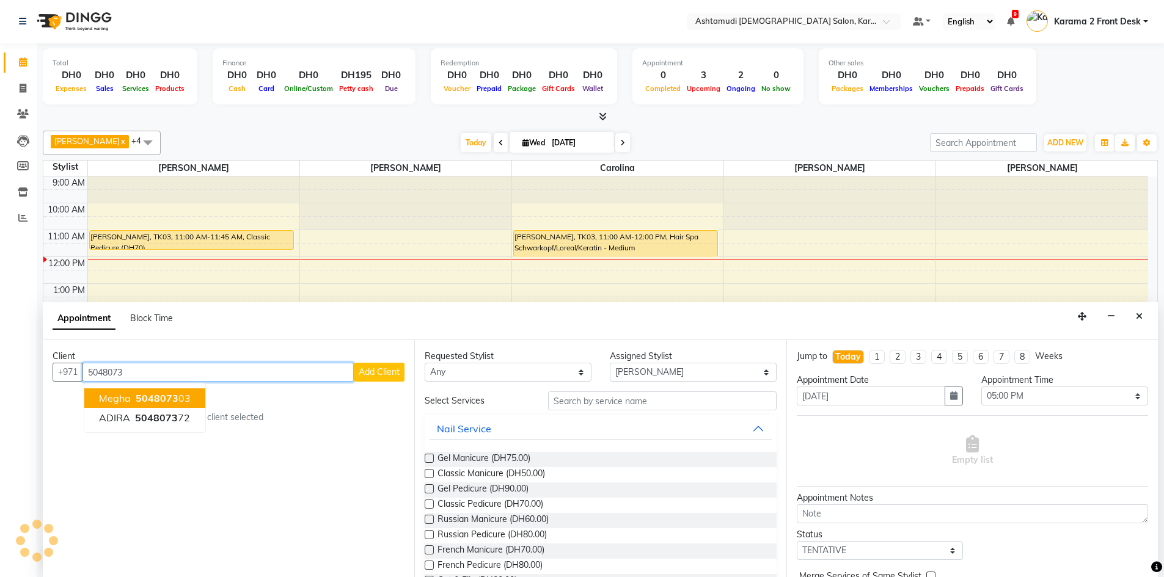
click at [182, 398] on ngb-highlight "5048073 03" at bounding box center [161, 398] width 57 height 12
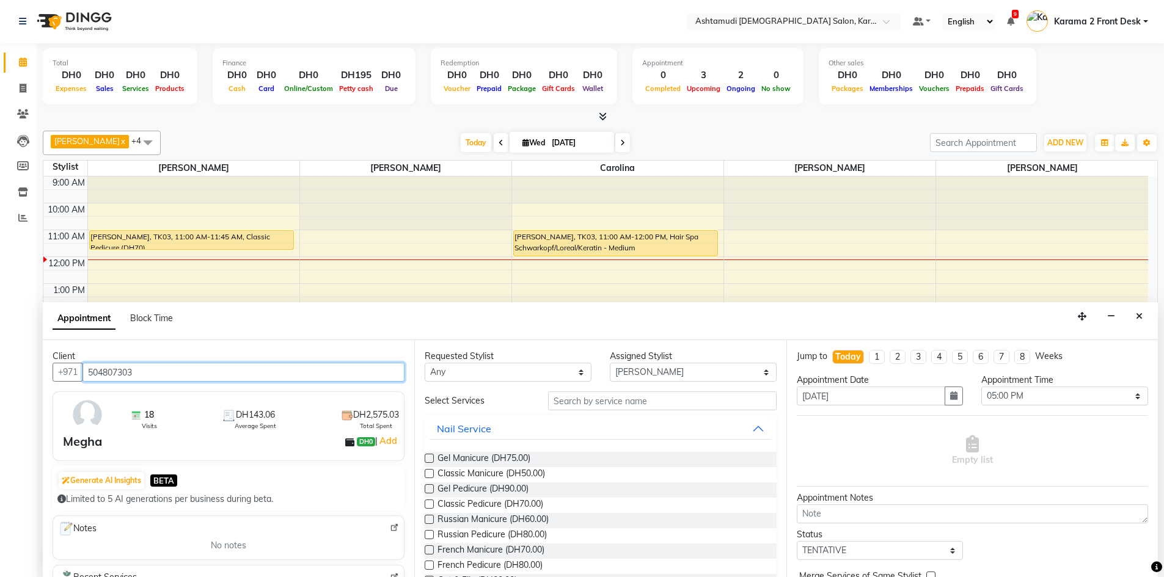
type input "504807303"
click at [593, 401] on input "text" at bounding box center [662, 400] width 228 height 19
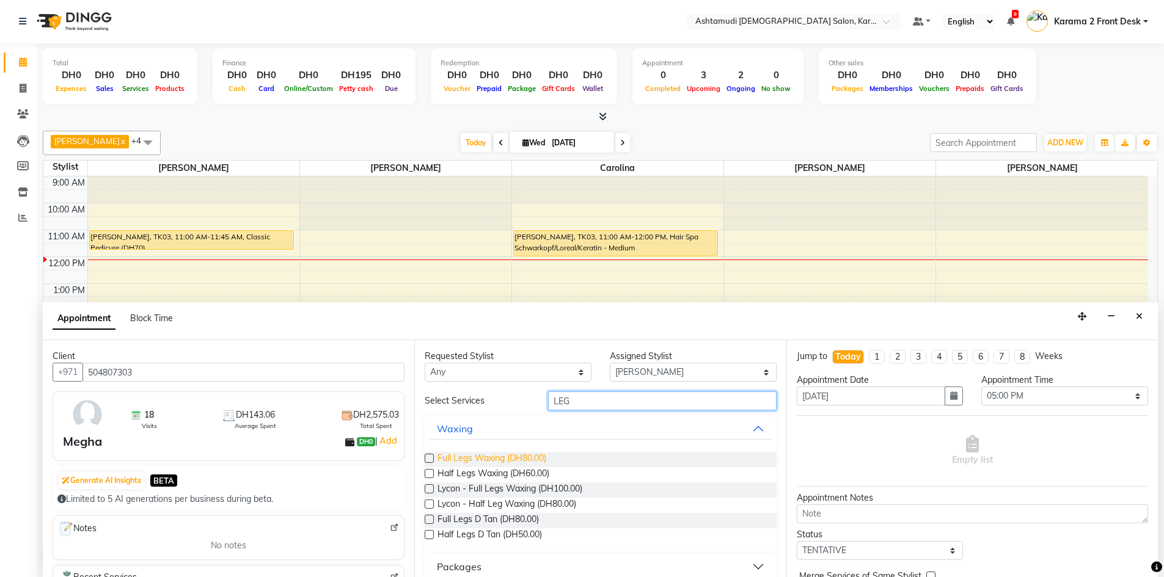
type input "LEG"
click at [462, 454] on span "Full Legs Waxing (DH80.00)" at bounding box center [491, 459] width 109 height 15
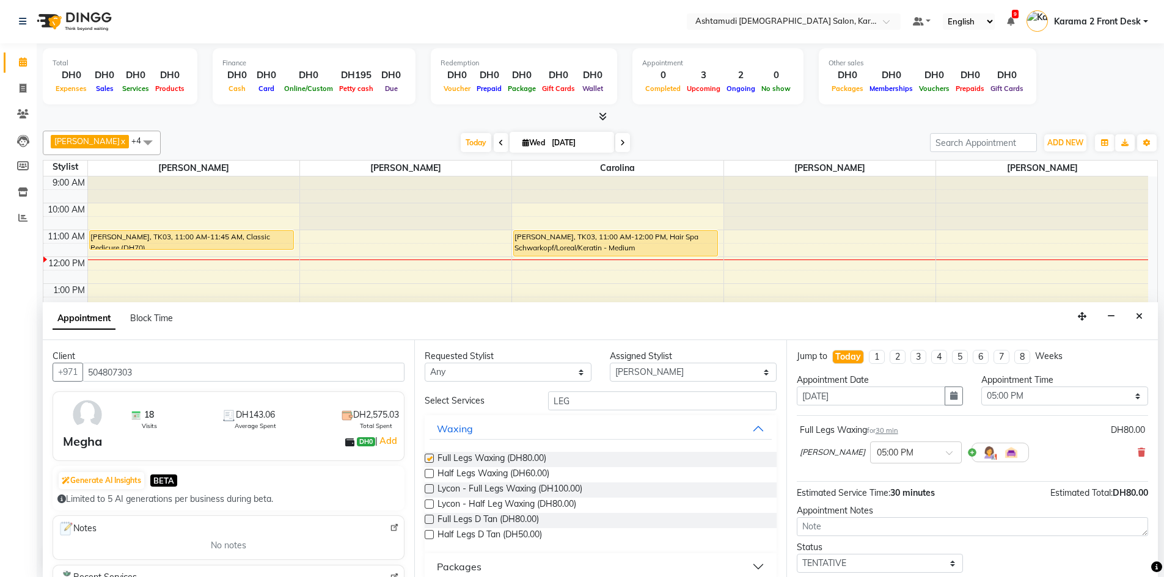
checkbox input "false"
click at [583, 395] on input "LEG" at bounding box center [662, 400] width 228 height 19
type input "L"
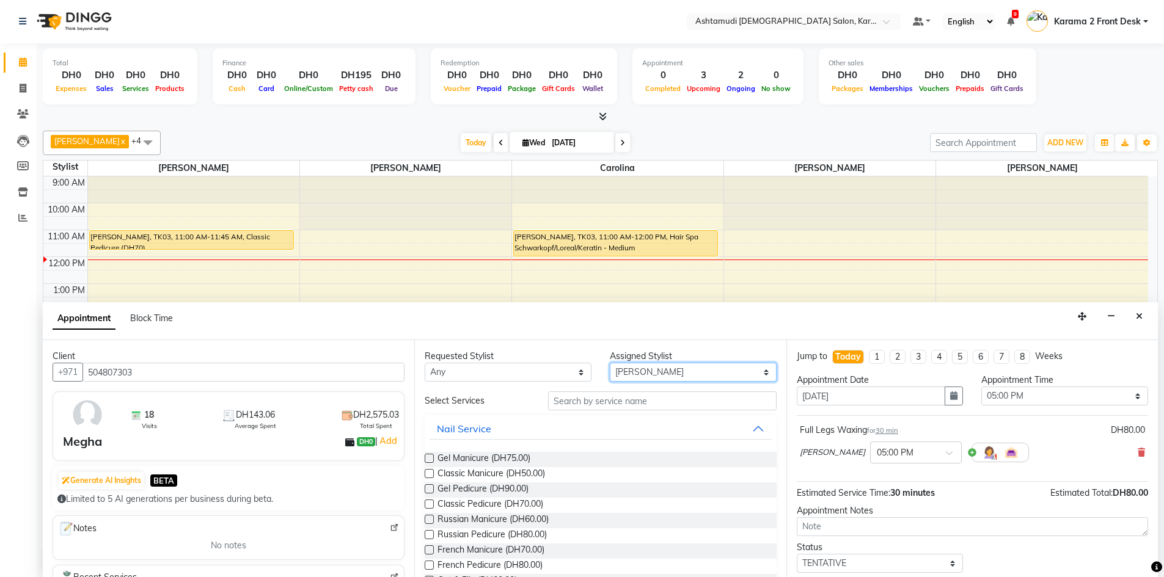
click at [729, 376] on select "Select Babitha Carolina Farsana Begum Geeta Jyothi Krishna Karama 2 Front Desk …" at bounding box center [693, 372] width 167 height 19
select select "64957"
click at [610, 363] on select "Select Babitha Carolina Farsana Begum Geeta Jyothi Krishna Karama 2 Front Desk …" at bounding box center [693, 372] width 167 height 19
click at [624, 396] on input "text" at bounding box center [662, 400] width 228 height 19
click at [485, 503] on span "Classic Pedicure (DH70.00)" at bounding box center [490, 505] width 106 height 15
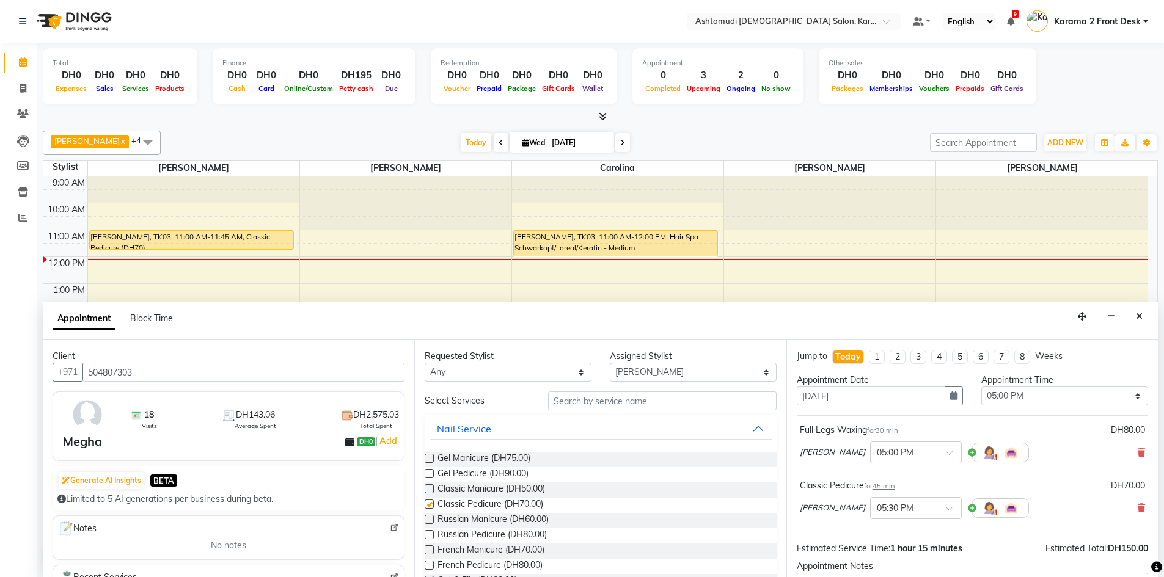
checkbox input "false"
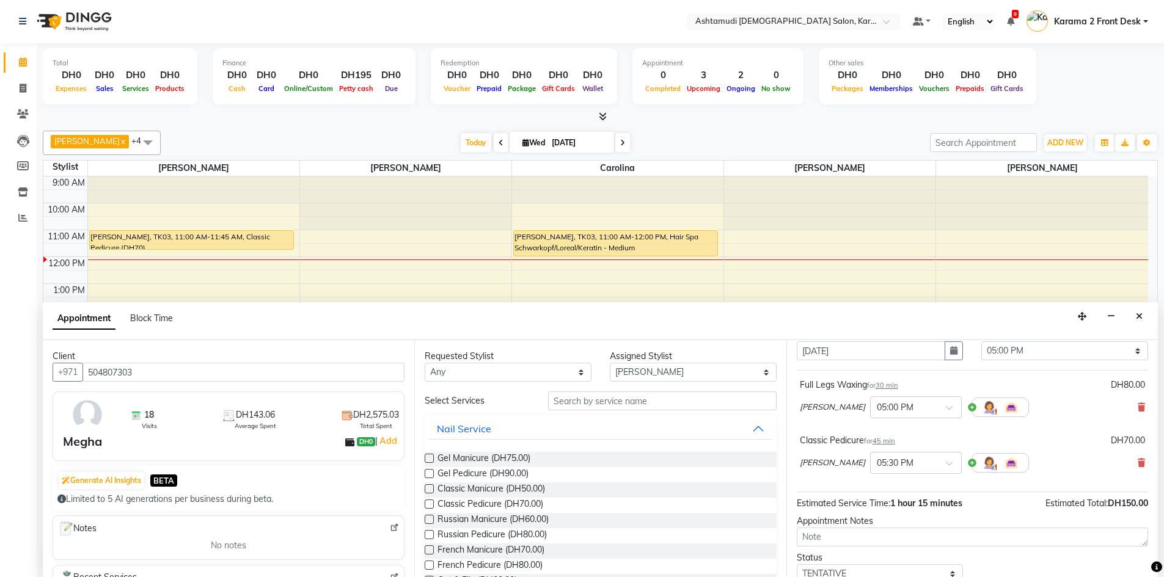
scroll to position [122, 0]
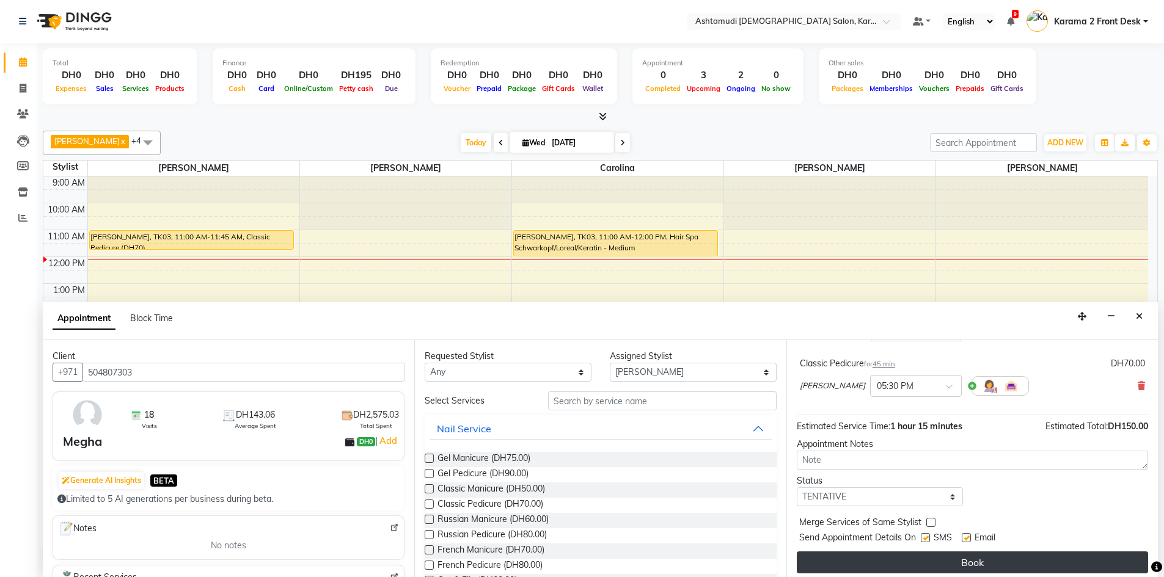
click at [889, 567] on button "Book" at bounding box center [971, 563] width 351 height 22
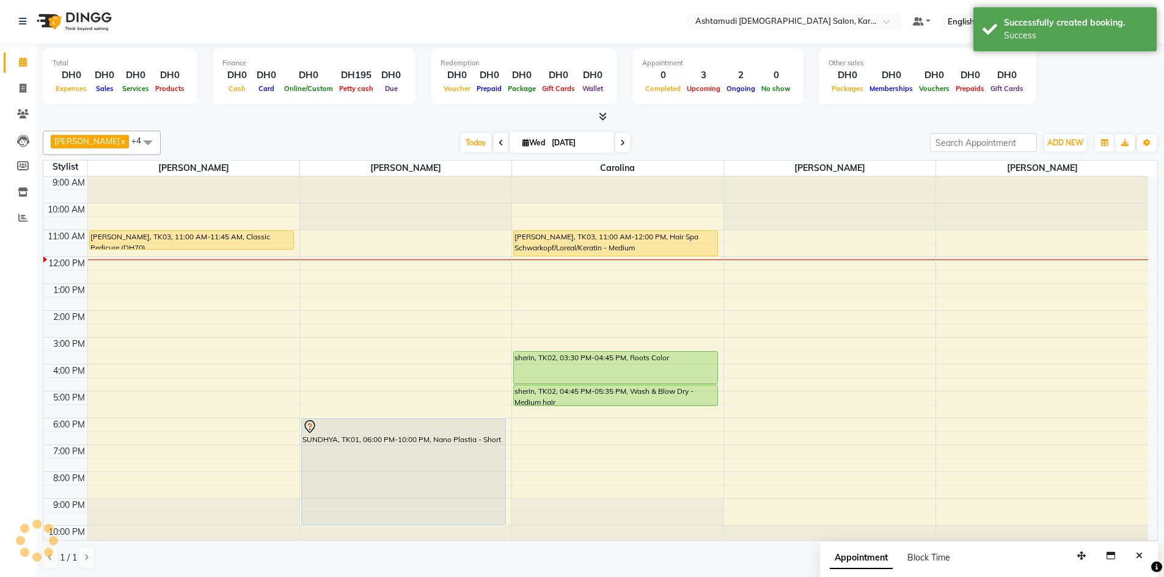
scroll to position [0, 0]
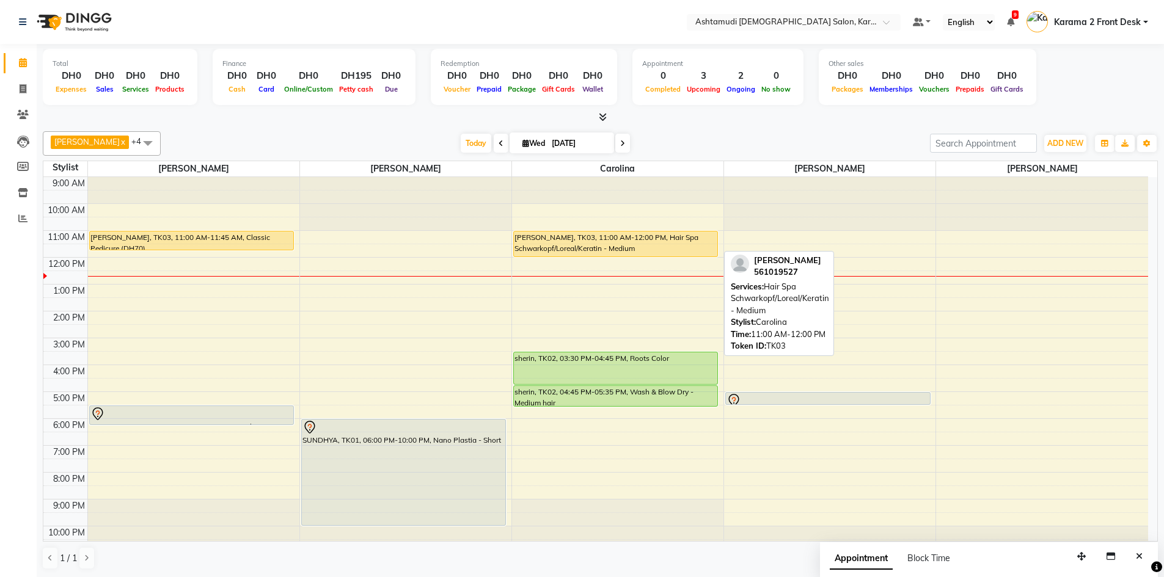
click at [563, 238] on div "[PERSON_NAME], TK03, 11:00 AM-12:00 PM, Hair Spa Schwarkopf/Loreal/Keratin - Me…" at bounding box center [616, 243] width 204 height 25
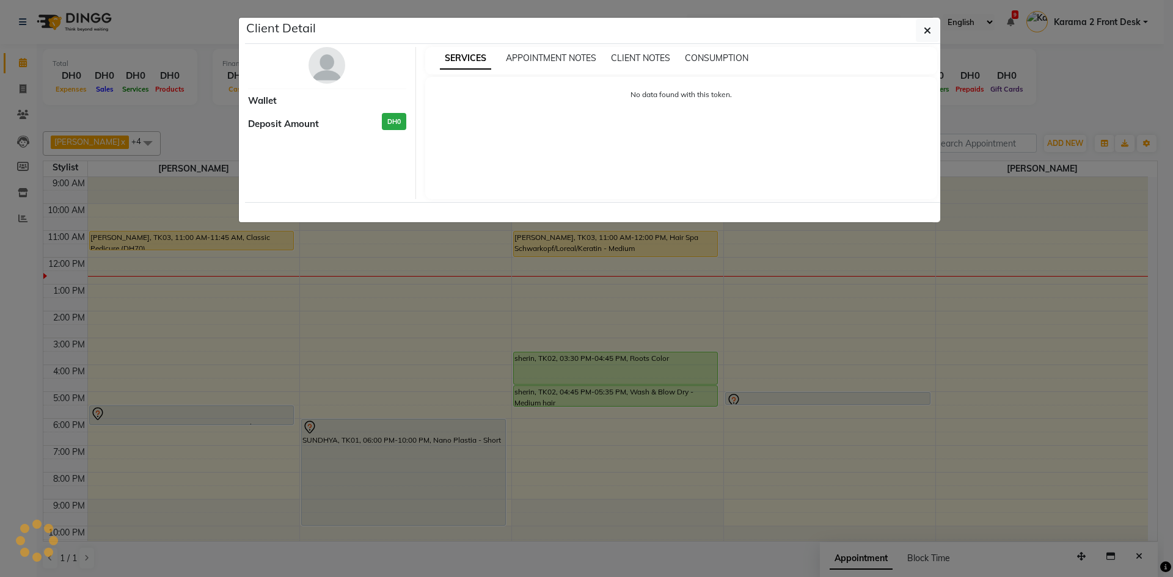
select select "1"
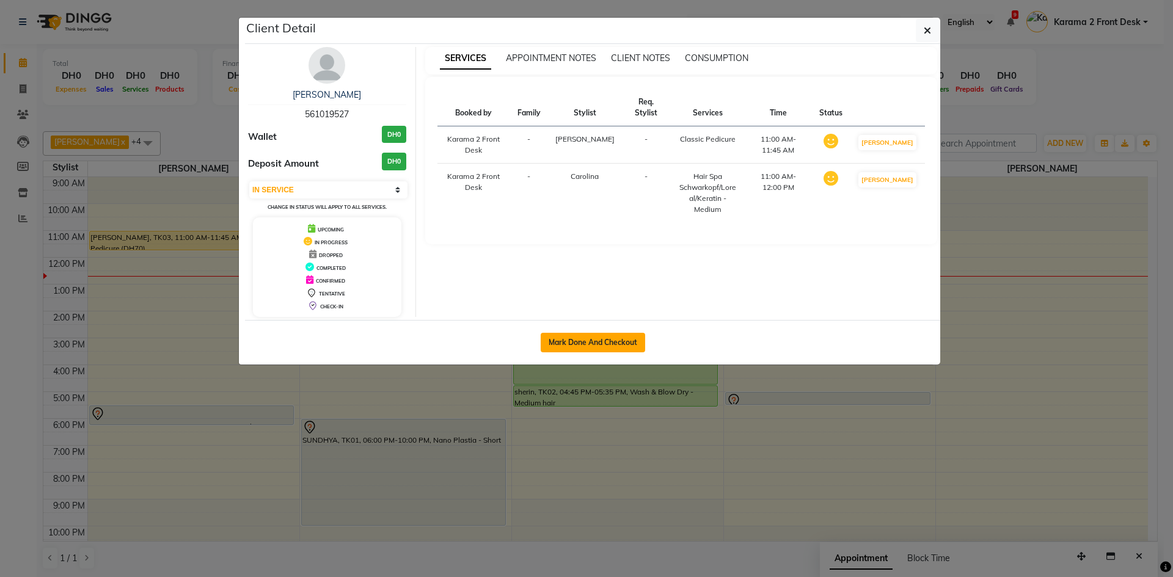
click at [609, 344] on button "Mark Done And Checkout" at bounding box center [593, 343] width 104 height 20
select select "service"
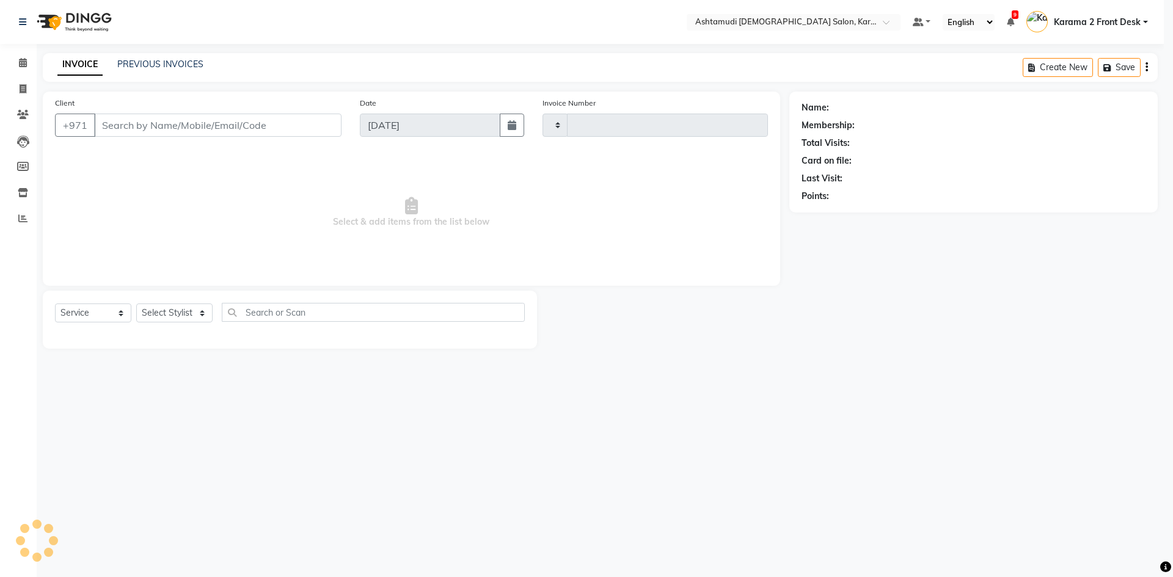
type input "2079"
select select "7424"
type input "561019527"
select select "64957"
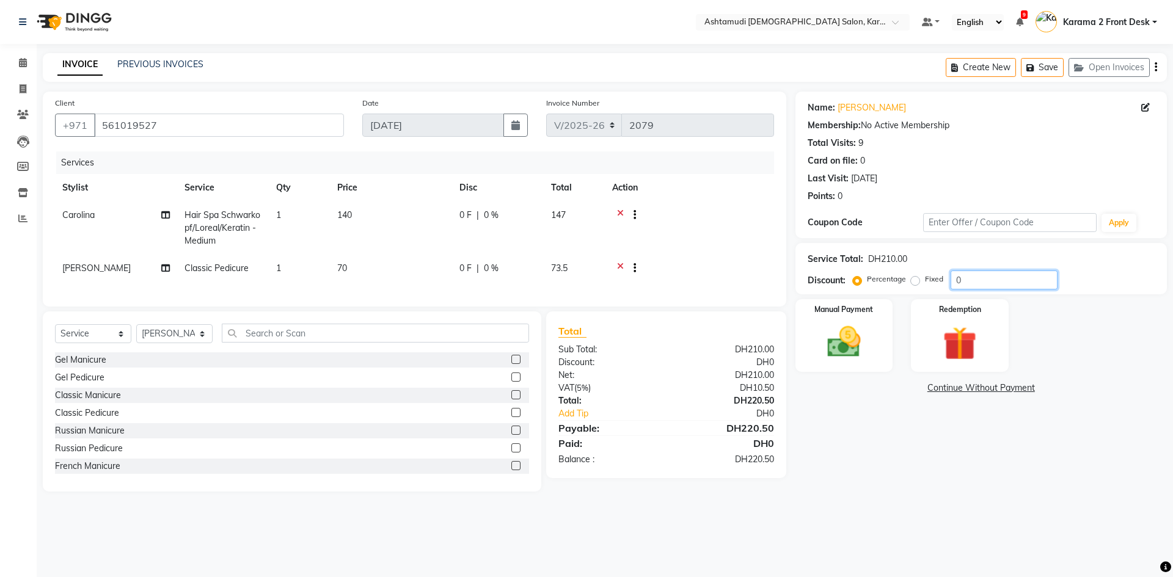
click at [1000, 283] on input "0" at bounding box center [1003, 280] width 107 height 19
type input "25"
click at [940, 445] on div "Name: Anjili Membership: No Active Membership Total Visits: 9 Card on file: 0 L…" at bounding box center [985, 292] width 381 height 400
click at [212, 227] on span "Hair Spa Schwarkopf/Loreal/Keratin - Medium" at bounding box center [222, 227] width 76 height 37
select select "69442"
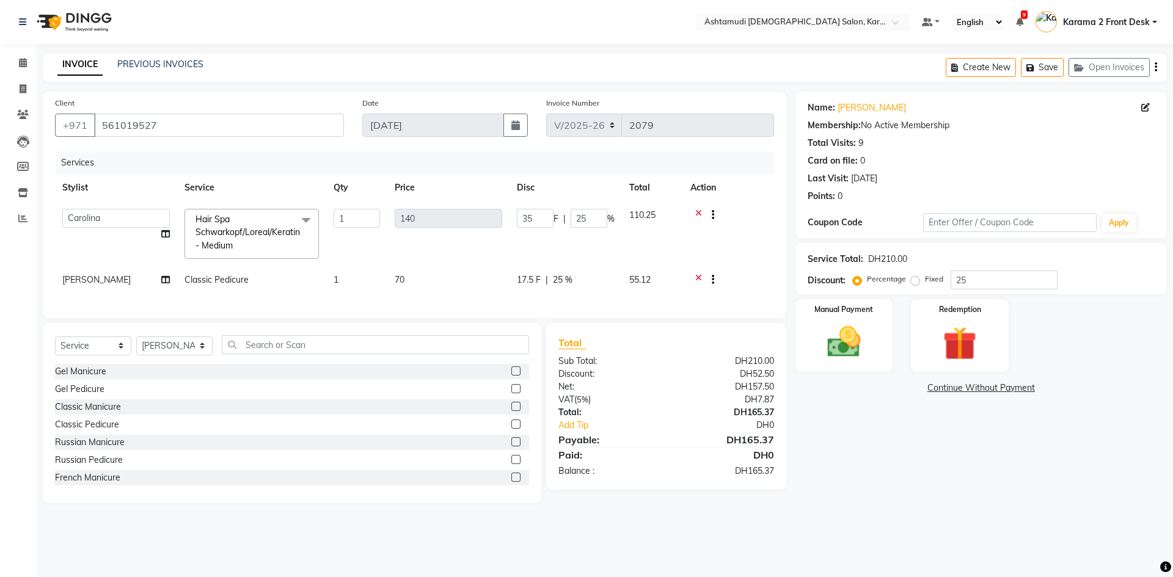
click at [269, 239] on span "Hair Spa Schwarkopf/Loreal/Keratin - Medium x" at bounding box center [247, 232] width 111 height 39
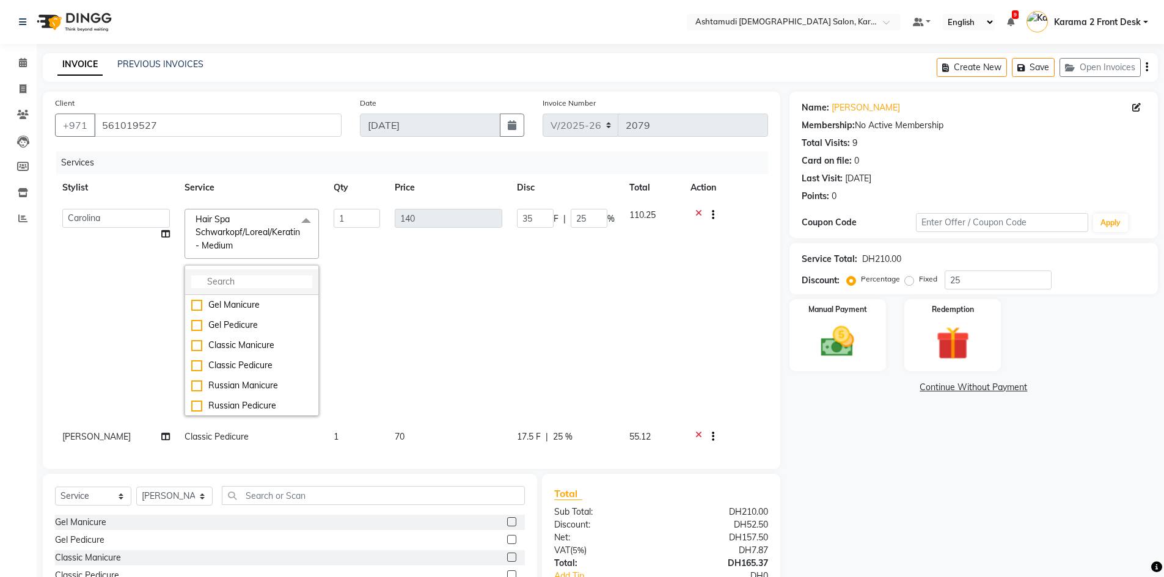
click at [258, 282] on input "multiselect-search" at bounding box center [251, 281] width 121 height 13
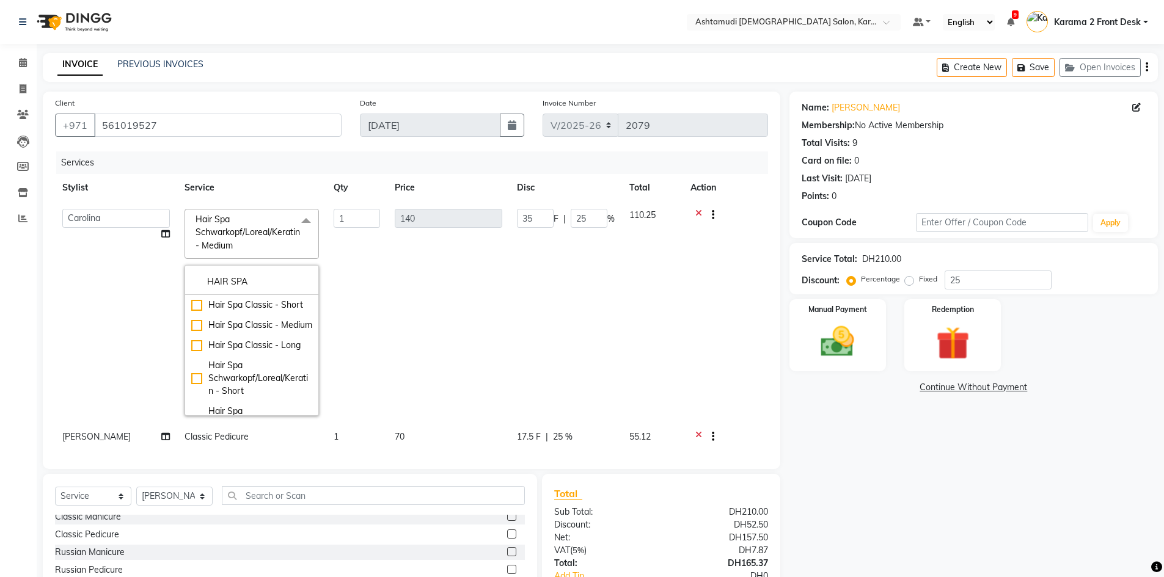
scroll to position [61, 0]
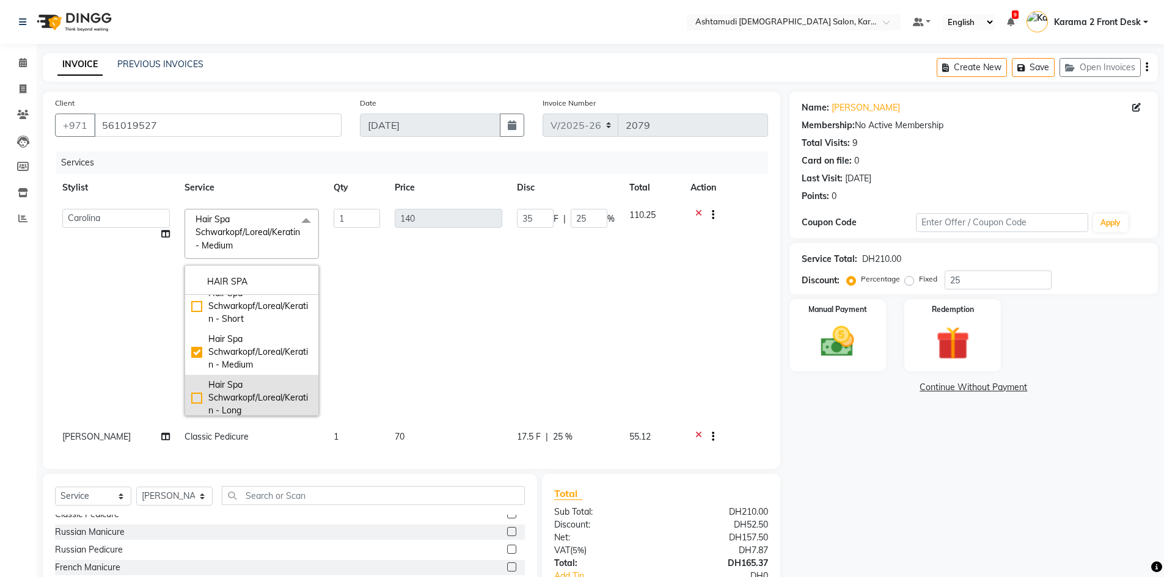
type input "HAIR SPA"
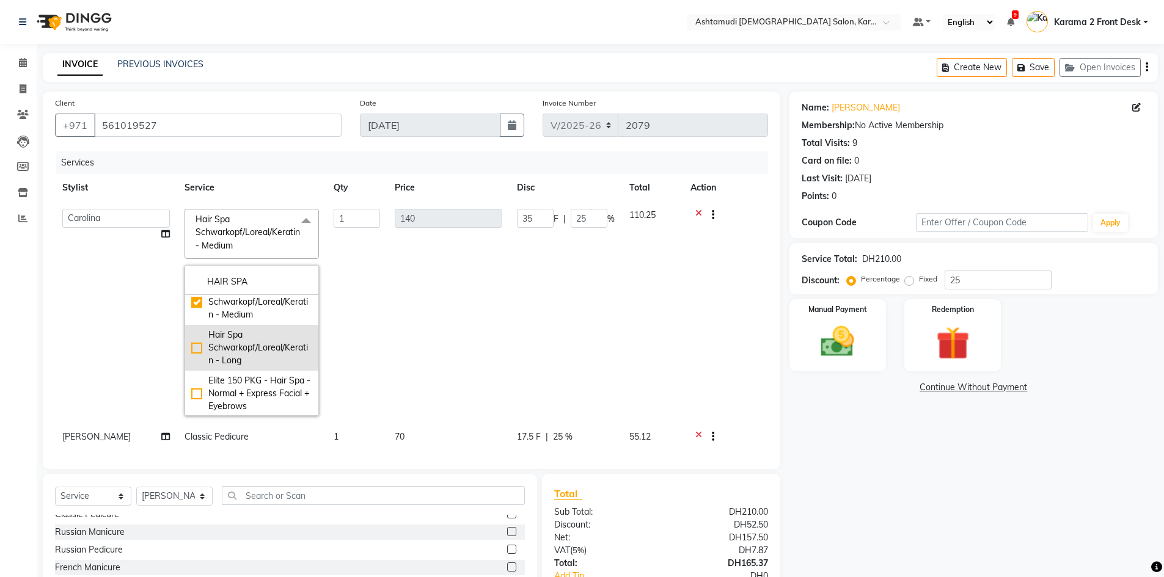
scroll to position [123, 0]
click at [198, 359] on div "Hair Spa Schwarkopf/Loreal/Keratin - Long" at bounding box center [251, 346] width 121 height 38
checkbox input "false"
checkbox input "true"
type input "160"
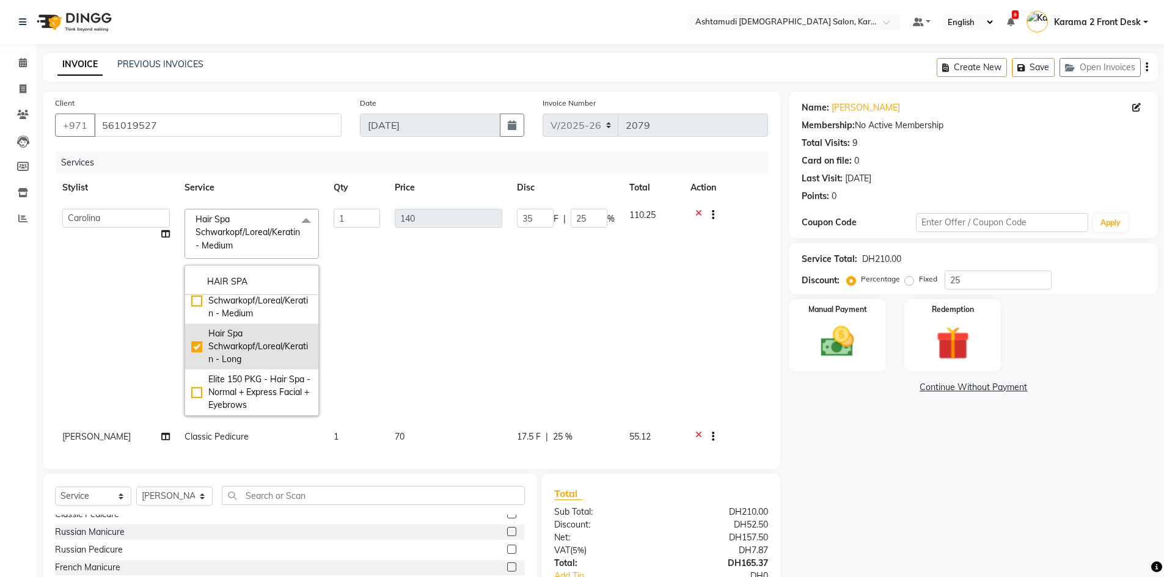
type input "40"
click at [848, 413] on div "Name: Anjili Membership: No Active Membership Total Visits: 9 Card on file: 0 L…" at bounding box center [977, 373] width 377 height 563
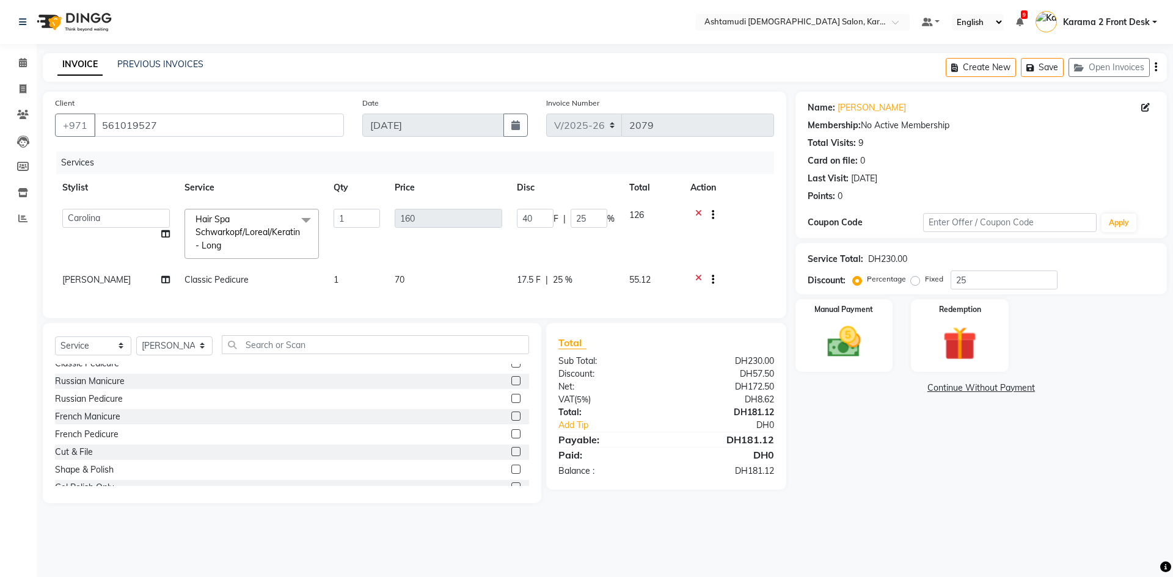
click at [871, 435] on div "Name: Anjili Membership: No Active Membership Total Visits: 9 Card on file: 0 L…" at bounding box center [985, 298] width 381 height 412
click at [836, 346] on img at bounding box center [843, 342] width 57 height 40
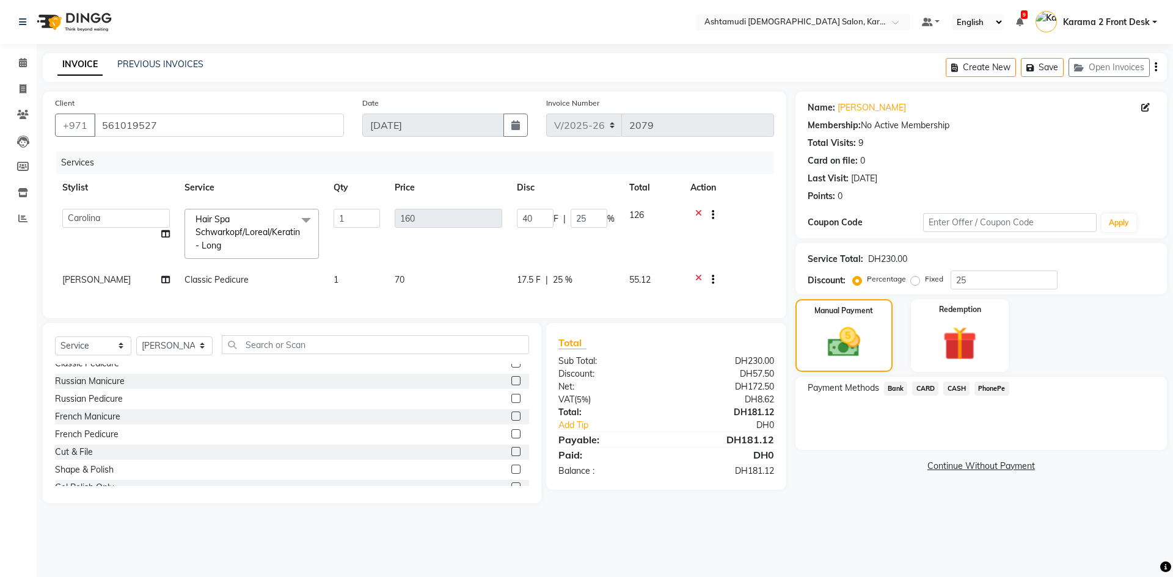
click at [925, 386] on span "CARD" at bounding box center [925, 389] width 26 height 14
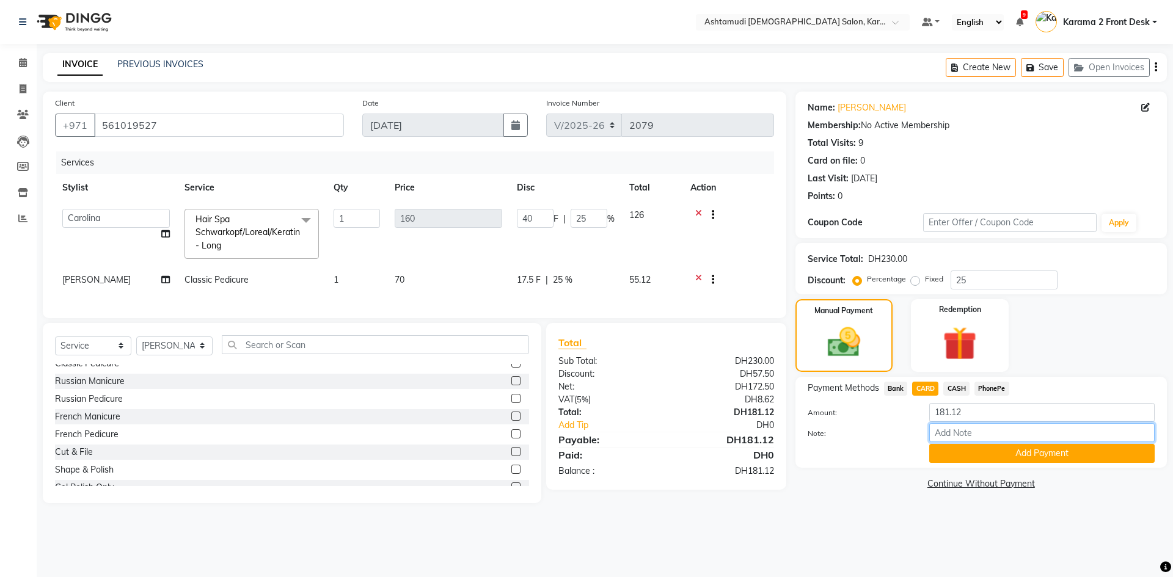
click at [966, 425] on input "Note:" at bounding box center [1041, 432] width 225 height 19
type input "GEETA"
click at [980, 445] on button "Add Payment" at bounding box center [1041, 453] width 225 height 19
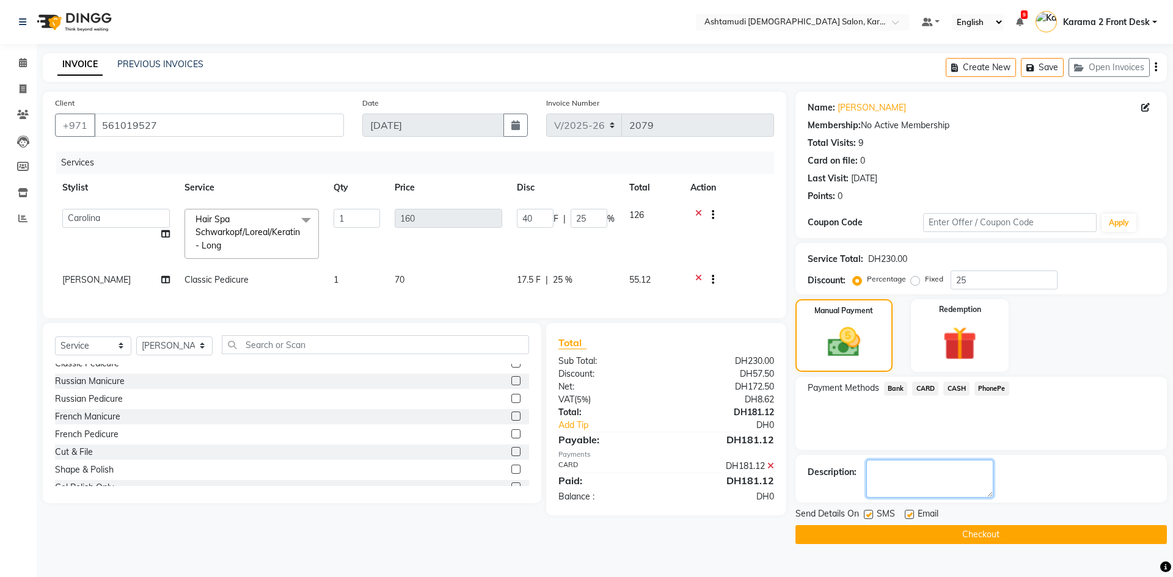
click at [919, 481] on textarea at bounding box center [929, 479] width 127 height 38
type textarea "1089"
click at [976, 532] on button "Checkout" at bounding box center [980, 534] width 371 height 19
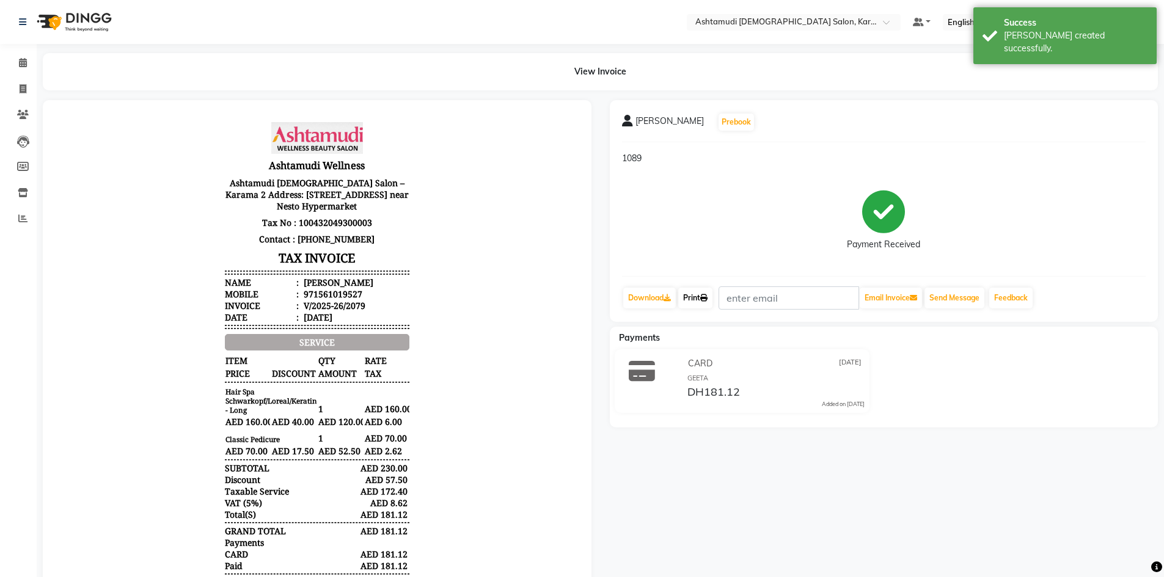
click at [712, 297] on link "Print" at bounding box center [695, 298] width 34 height 21
click at [16, 65] on span at bounding box center [22, 63] width 21 height 14
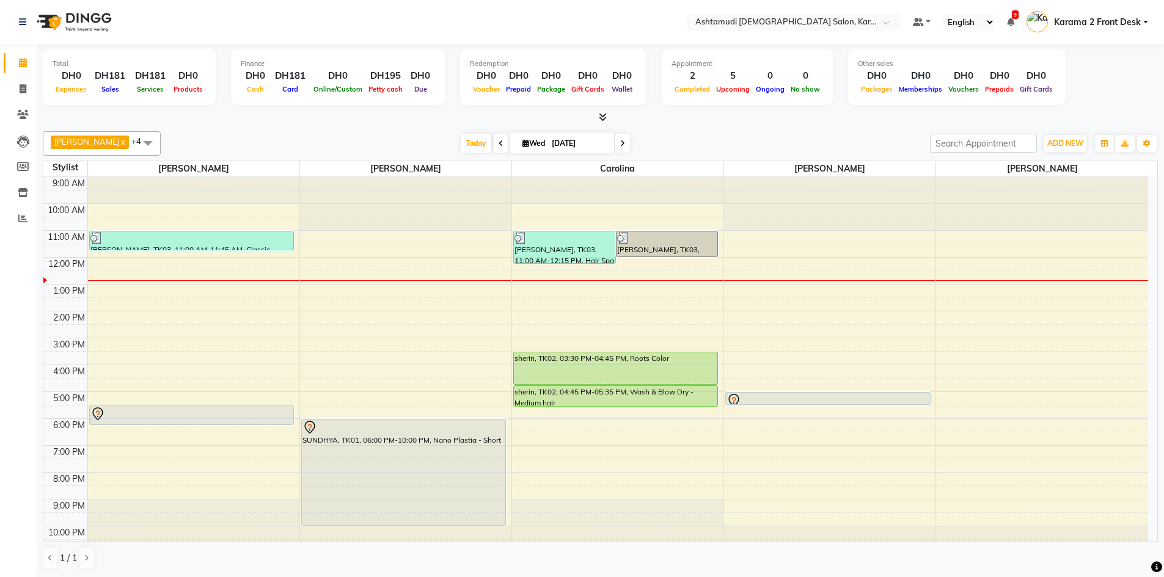
click at [620, 143] on icon at bounding box center [622, 143] width 5 height 7
type input "04-09-2025"
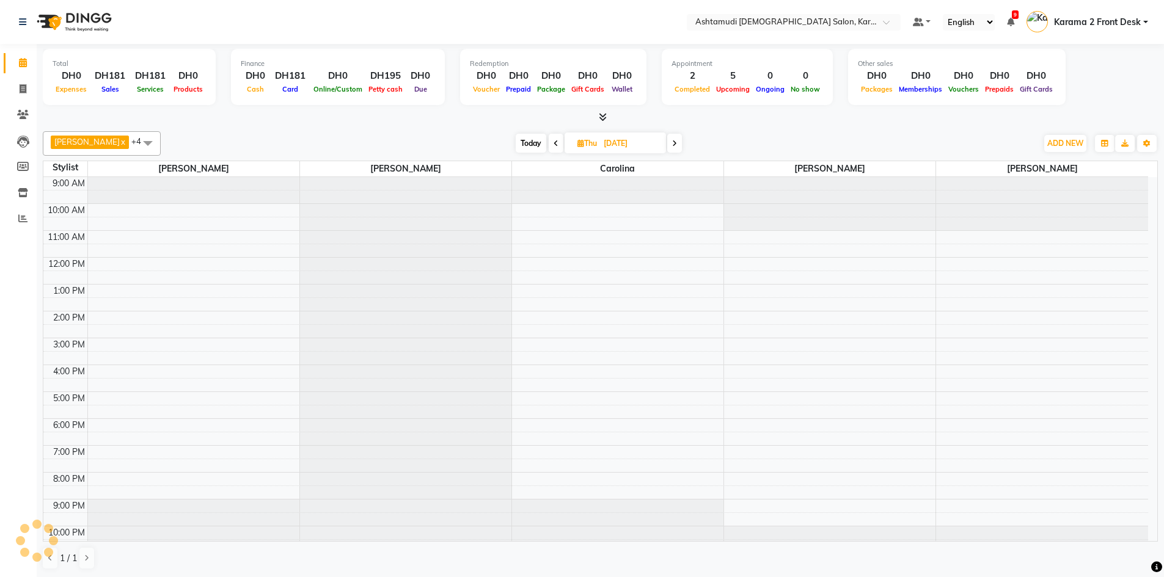
scroll to position [12, 0]
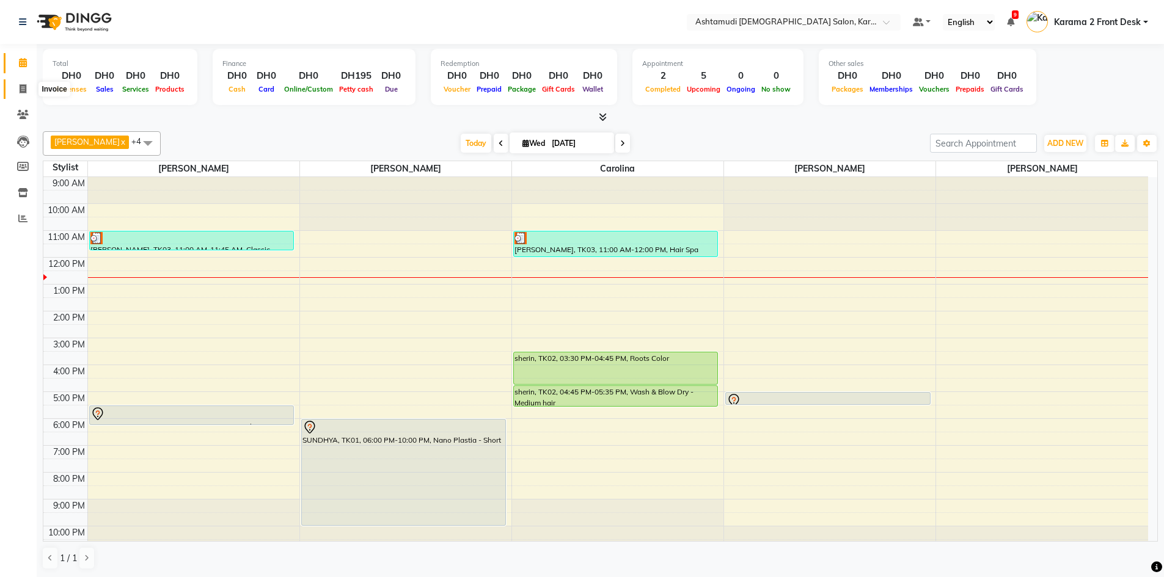
click at [18, 88] on span at bounding box center [22, 89] width 21 height 14
select select "service"
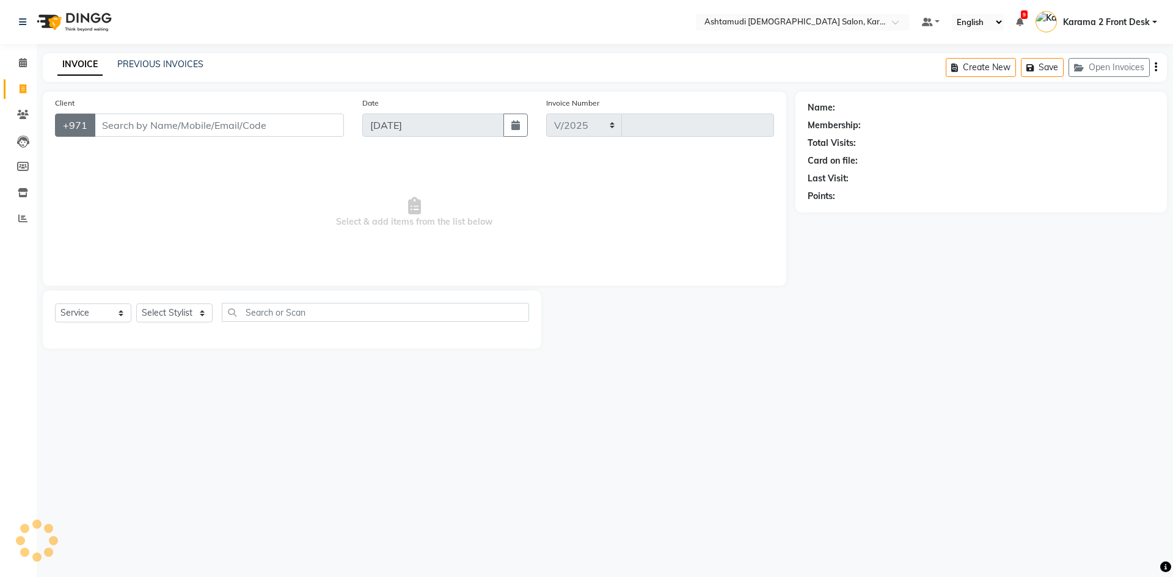
select select "7424"
type input "2079"
click at [161, 314] on select "Select Stylist Babitha Carolina [PERSON_NAME] [PERSON_NAME] 2 Front Desk [PERSO…" at bounding box center [174, 313] width 76 height 19
select select "77371"
click at [136, 304] on select "Select Stylist Babitha Carolina [PERSON_NAME] [PERSON_NAME] 2 Front Desk [PERSO…" at bounding box center [174, 313] width 76 height 19
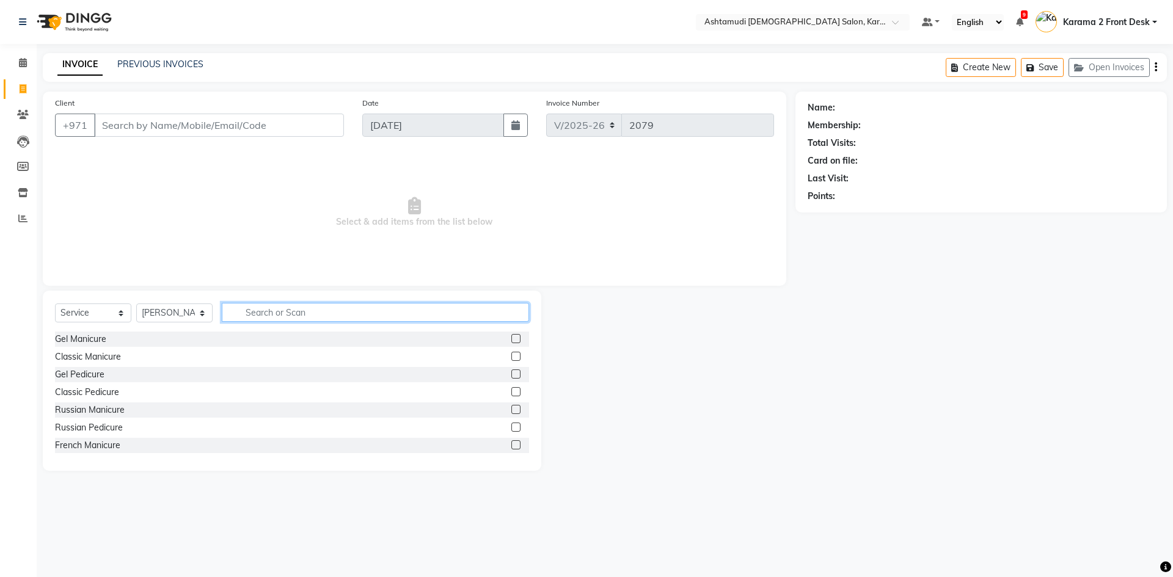
click at [259, 306] on input "text" at bounding box center [375, 312] width 307 height 19
type input "CLEA"
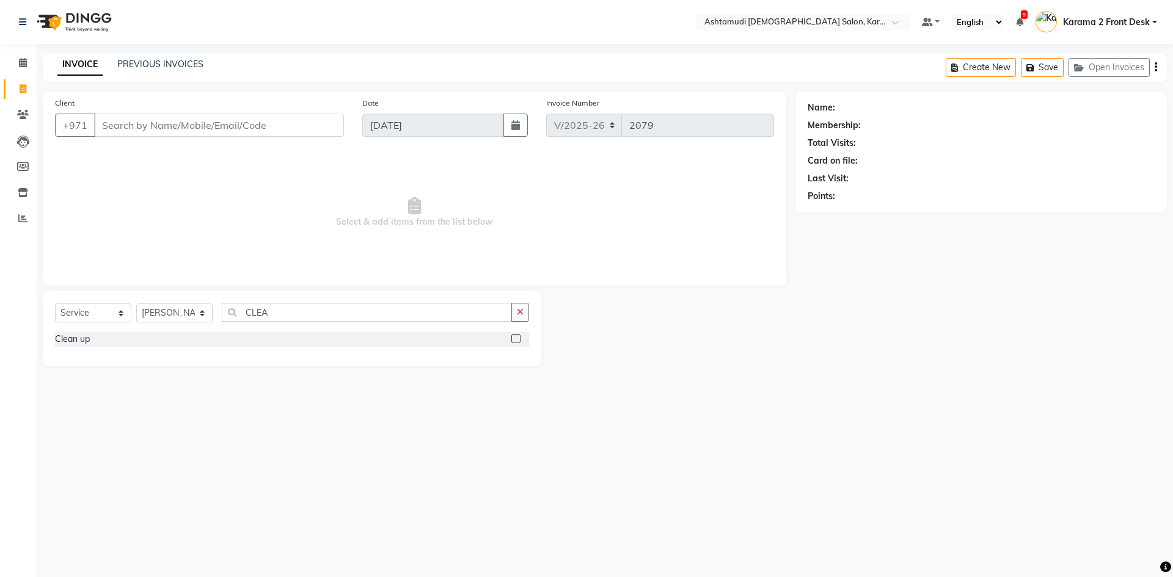
click at [516, 340] on label at bounding box center [515, 338] width 9 height 9
click at [516, 340] on input "checkbox" at bounding box center [515, 339] width 8 height 8
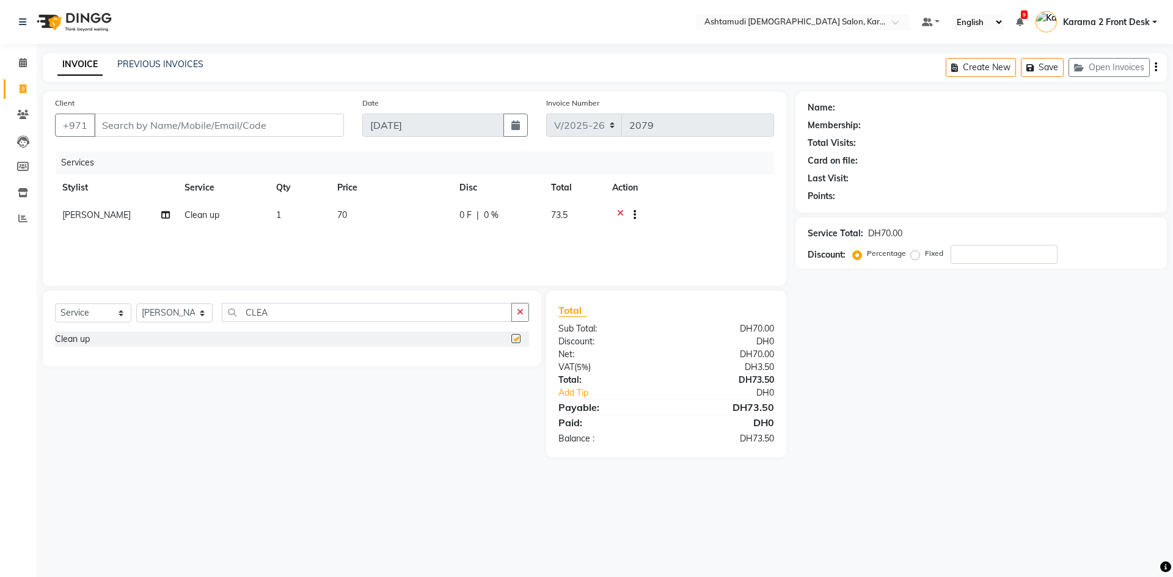
checkbox input "false"
click at [402, 315] on input "CLEA" at bounding box center [367, 312] width 290 height 19
type input "C"
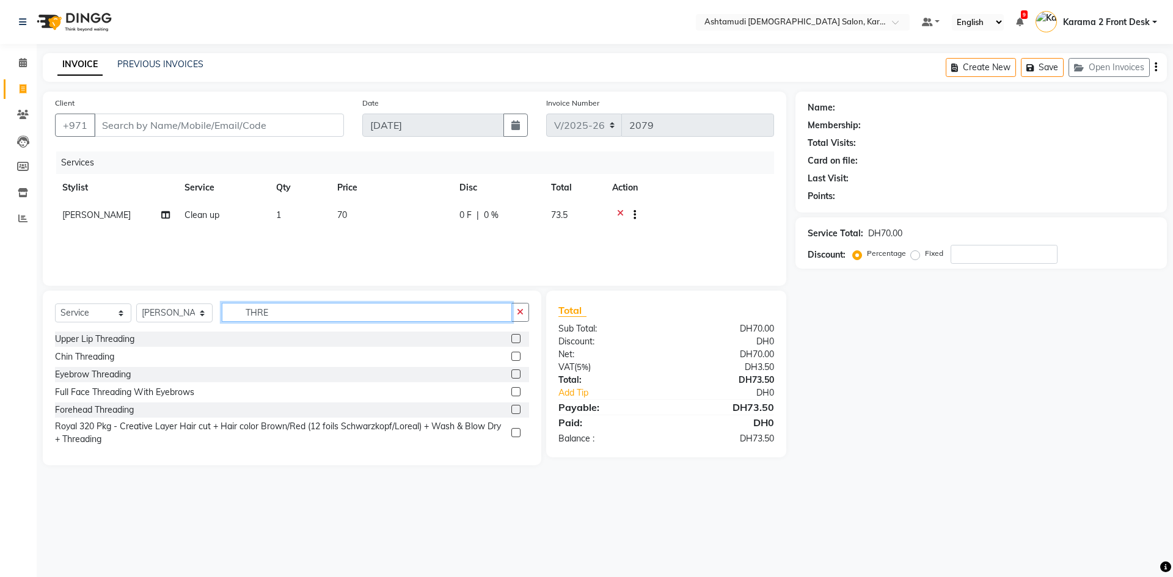
type input "THRE"
click at [516, 376] on label at bounding box center [515, 374] width 9 height 9
click at [516, 376] on input "checkbox" at bounding box center [515, 375] width 8 height 8
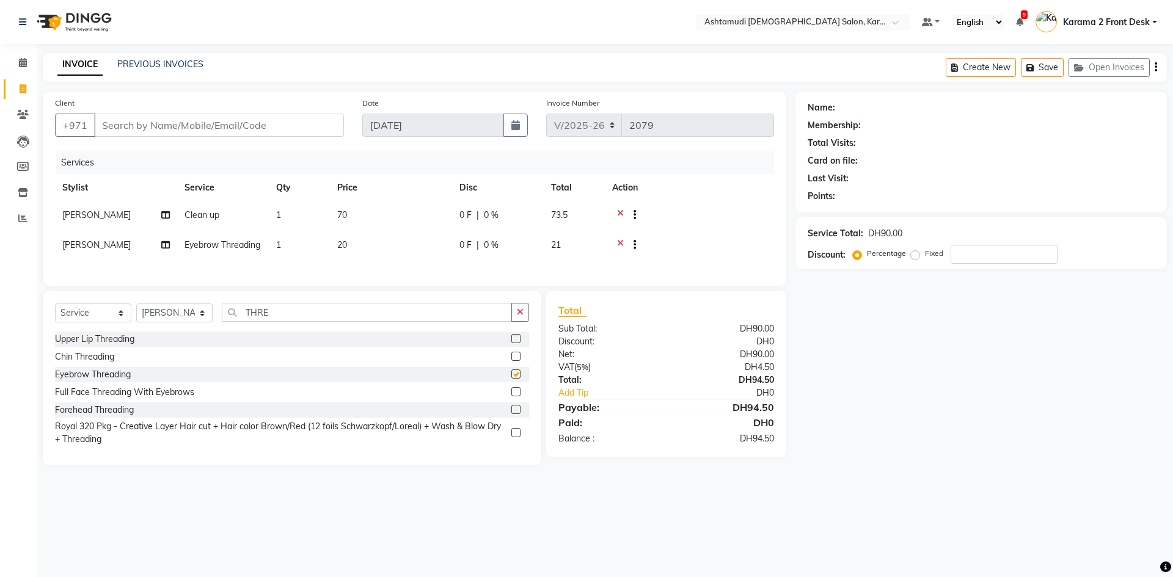
checkbox input "false"
drag, startPoint x: 1026, startPoint y: 247, endPoint x: 986, endPoint y: 264, distance: 43.2
click at [1025, 248] on input "number" at bounding box center [1003, 254] width 107 height 19
type input "25"
click at [804, 314] on div "Name: Membership: Total Visits: Card on file: Last Visit: Points: Service Total…" at bounding box center [985, 279] width 381 height 374
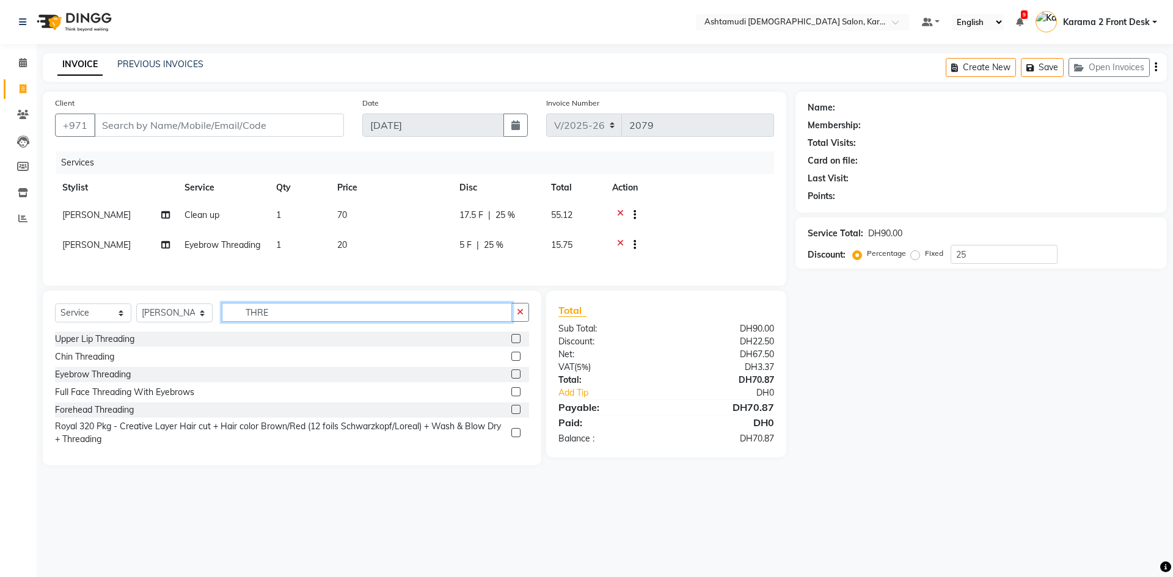
click at [297, 322] on input "THRE" at bounding box center [367, 312] width 290 height 19
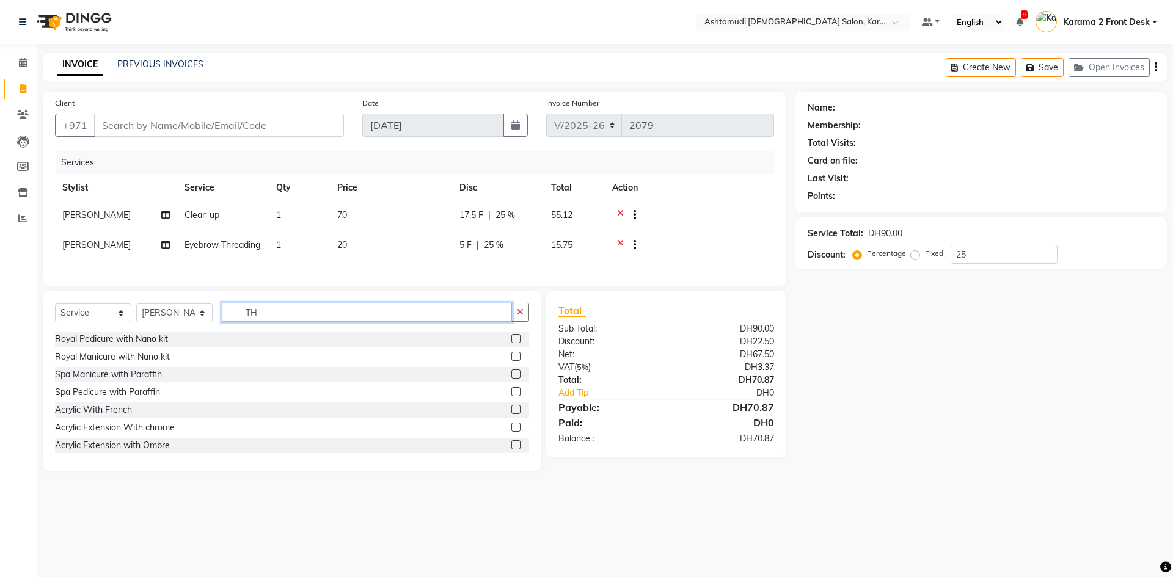
type input "T"
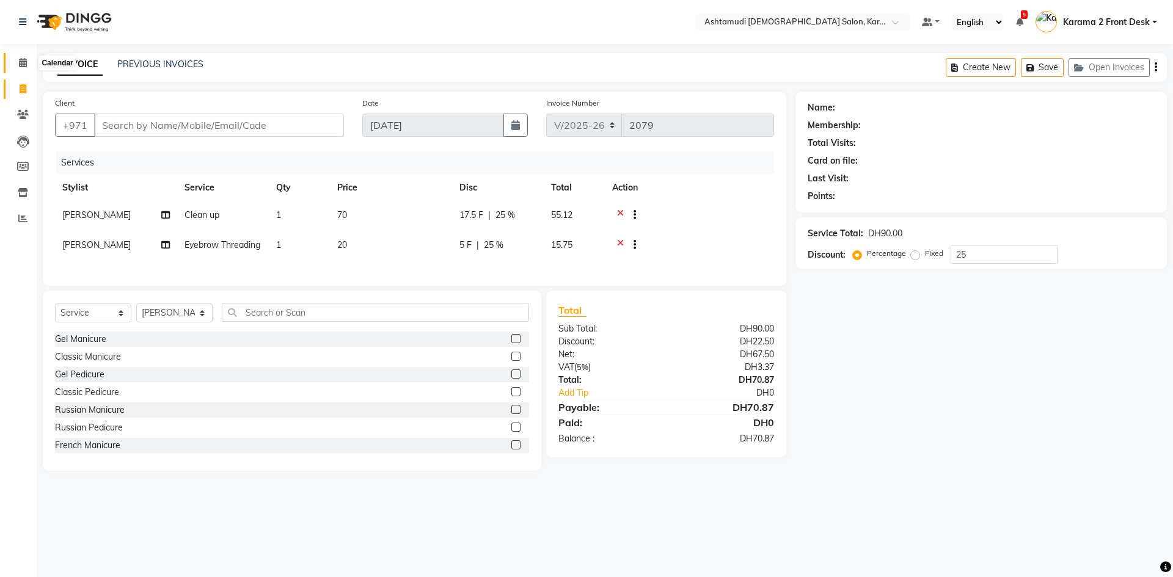
click at [23, 63] on icon at bounding box center [23, 62] width 8 height 9
